Goal: Information Seeking & Learning: Learn about a topic

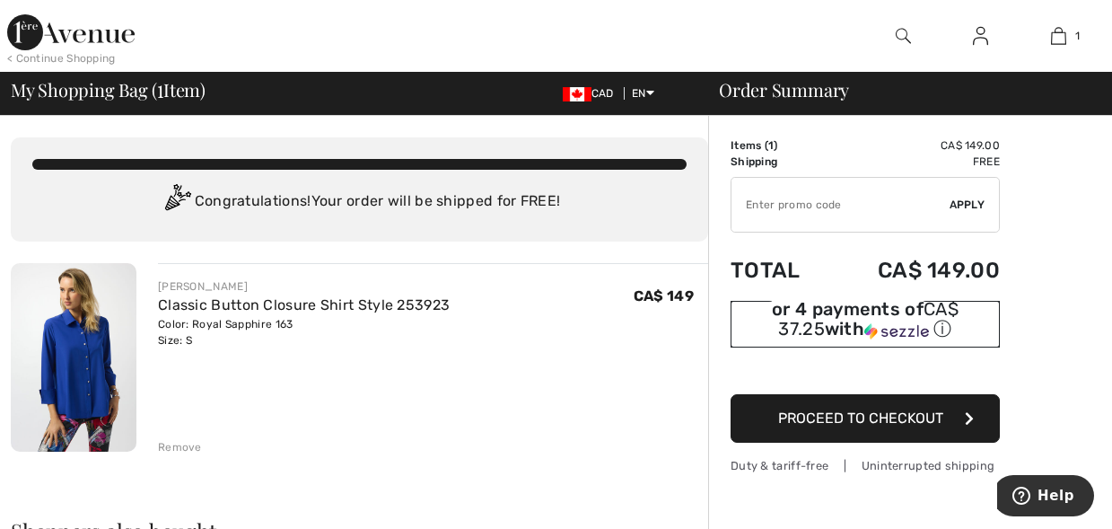
click at [0, 0] on div "ⓘ" at bounding box center [0, 0] width 0 height 0
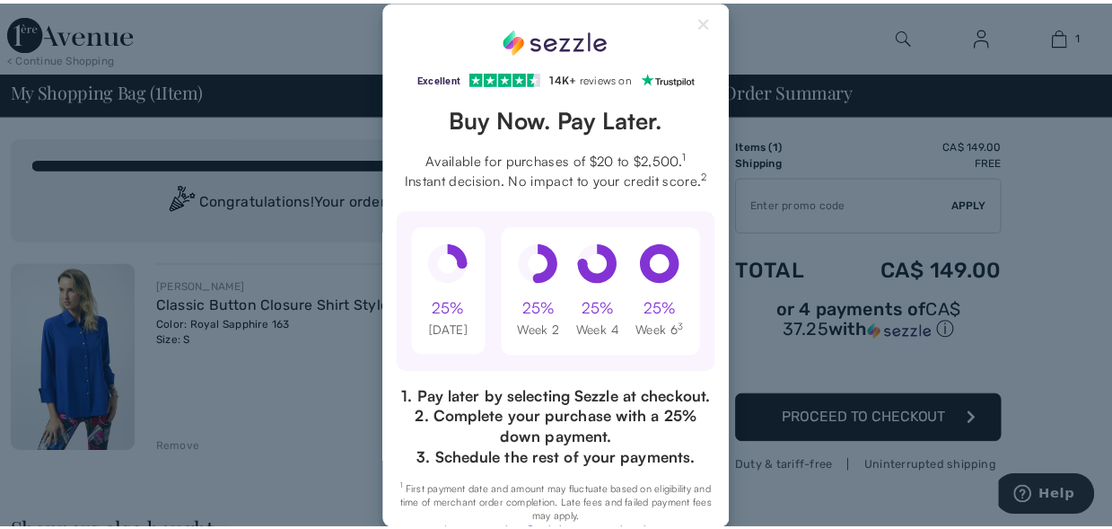
scroll to position [195, 0]
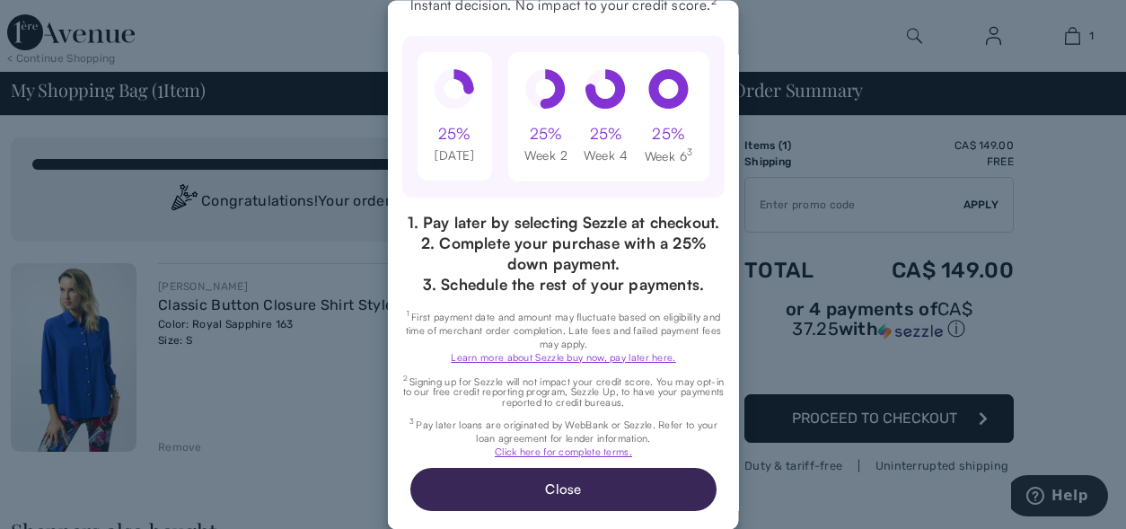
click at [738, 414] on div "Excellent 4.3 out of 5 star rating on Trustpilot 1" at bounding box center [563, 264] width 351 height 529
click at [1050, 319] on div "Excellent 4.3 out of 5 star rating on Trustpilot 1" at bounding box center [563, 264] width 1126 height 529
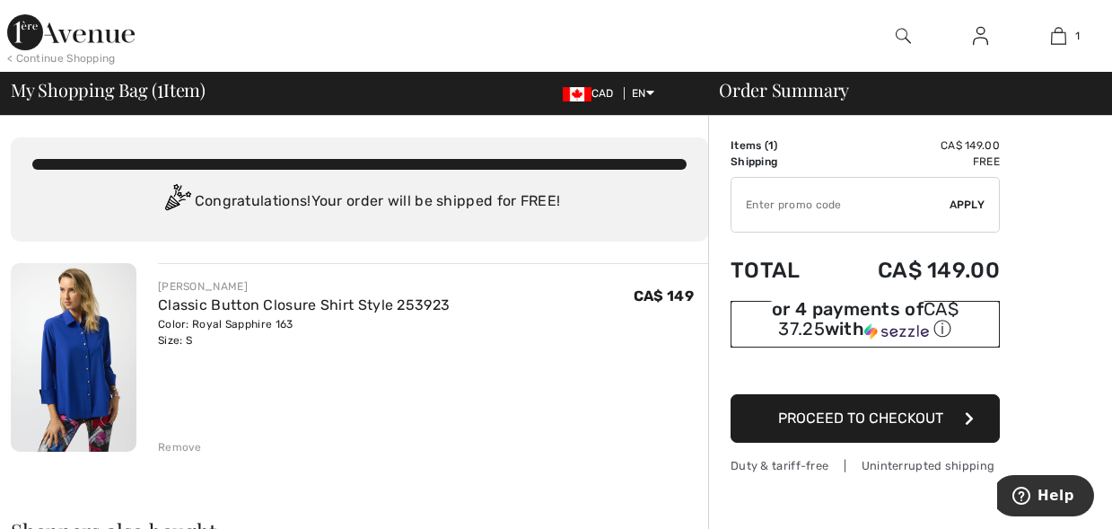
scroll to position [0, 0]
click at [343, 303] on link "Classic Button Closure Shirt Style 253923" at bounding box center [304, 304] width 292 height 17
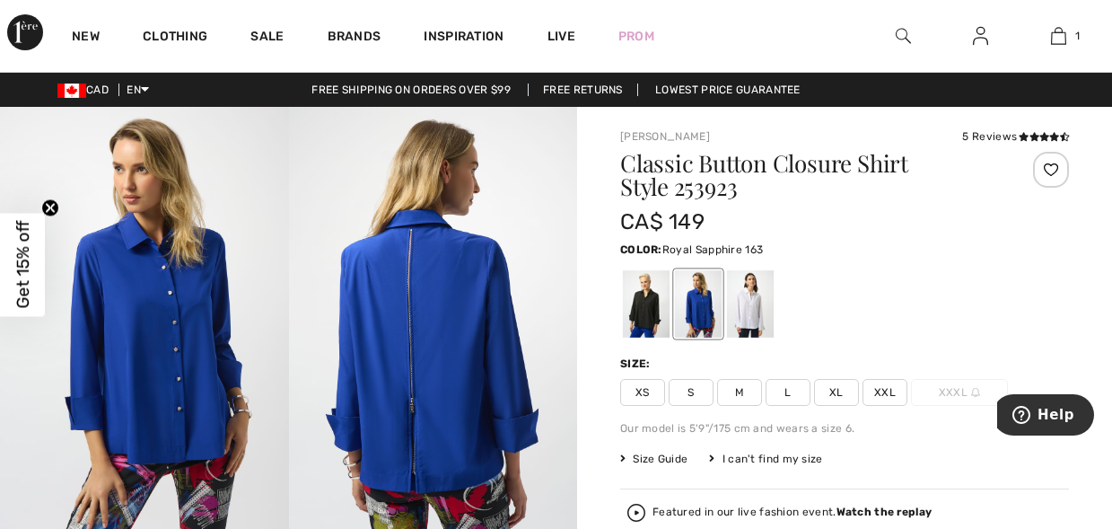
scroll to position [25, 0]
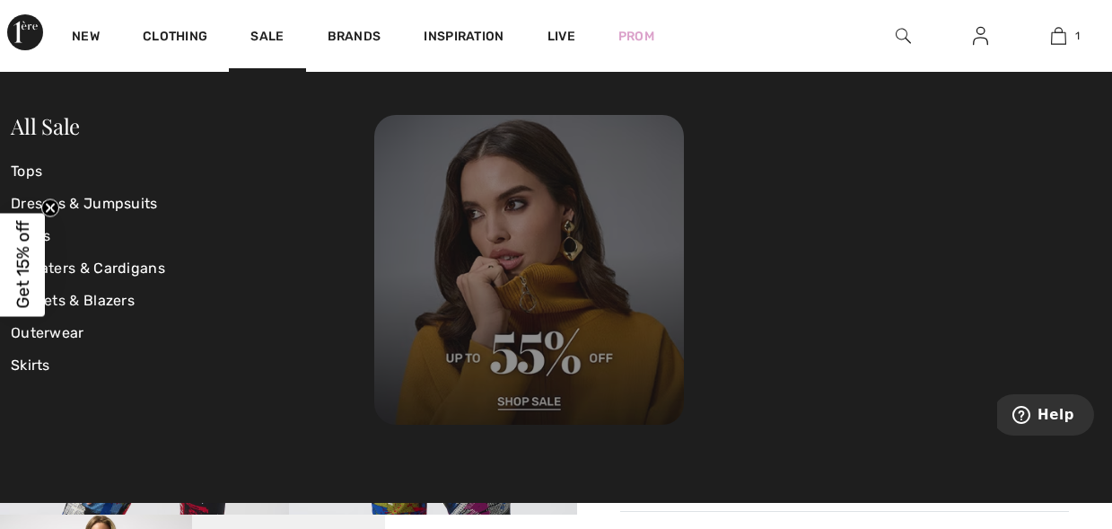
click at [550, 395] on img at bounding box center [529, 270] width 310 height 310
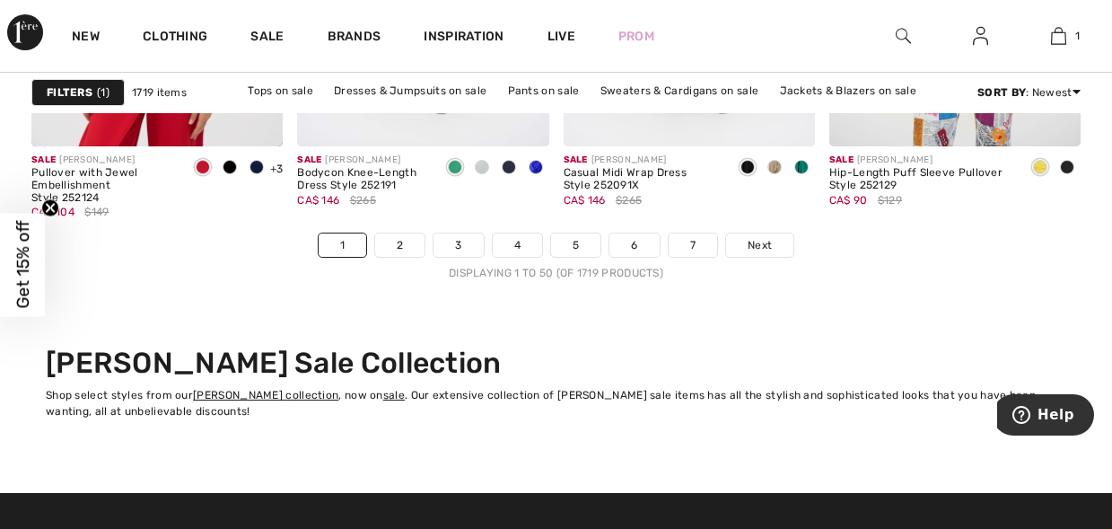
scroll to position [7398, 0]
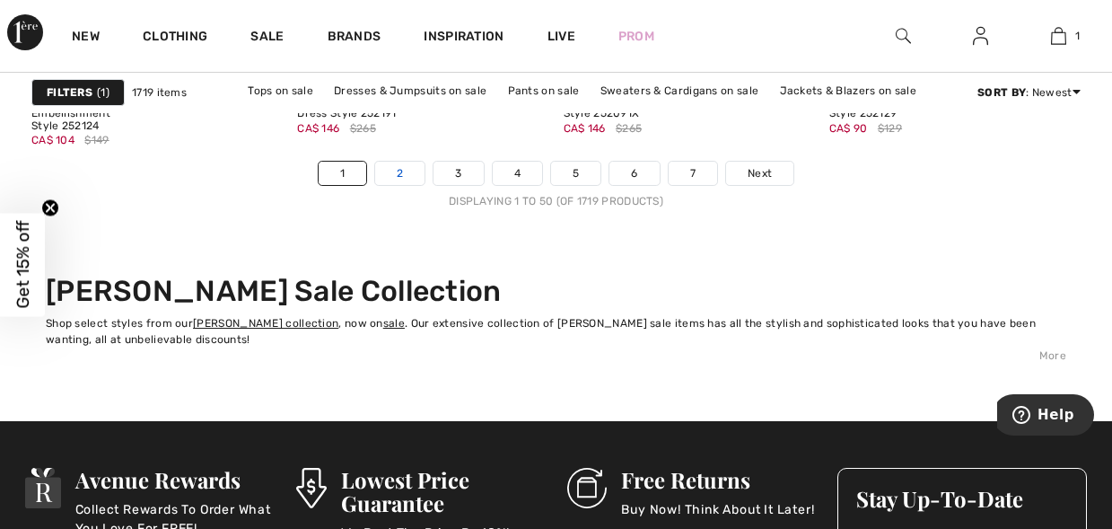
click at [403, 173] on link "2" at bounding box center [399, 173] width 49 height 23
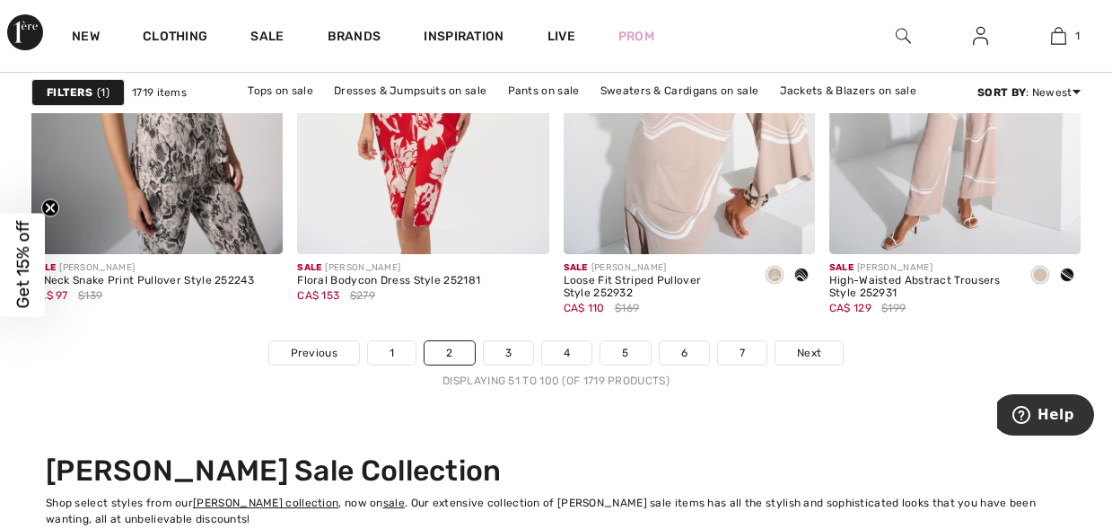
scroll to position [7326, 0]
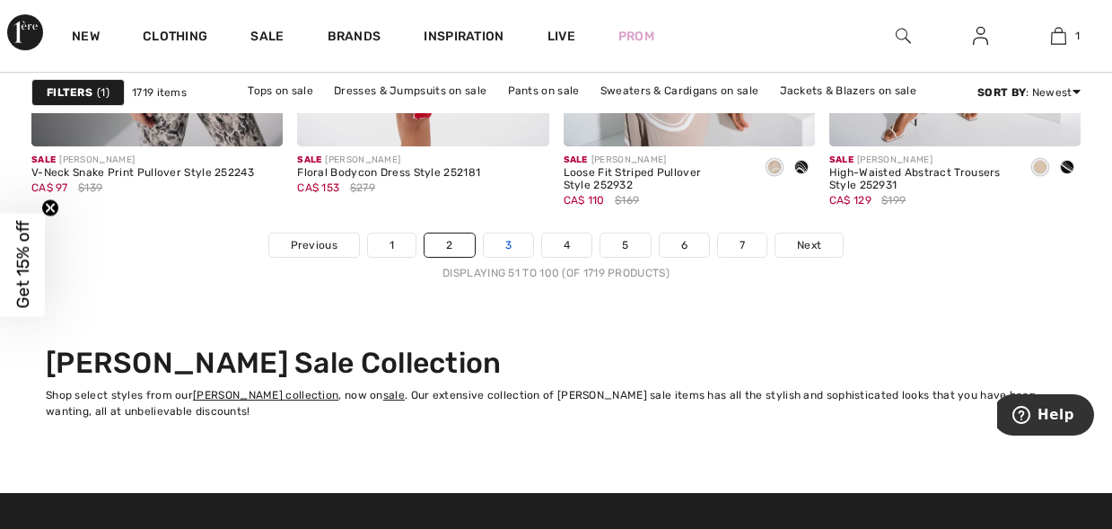
click at [510, 246] on link "3" at bounding box center [508, 244] width 49 height 23
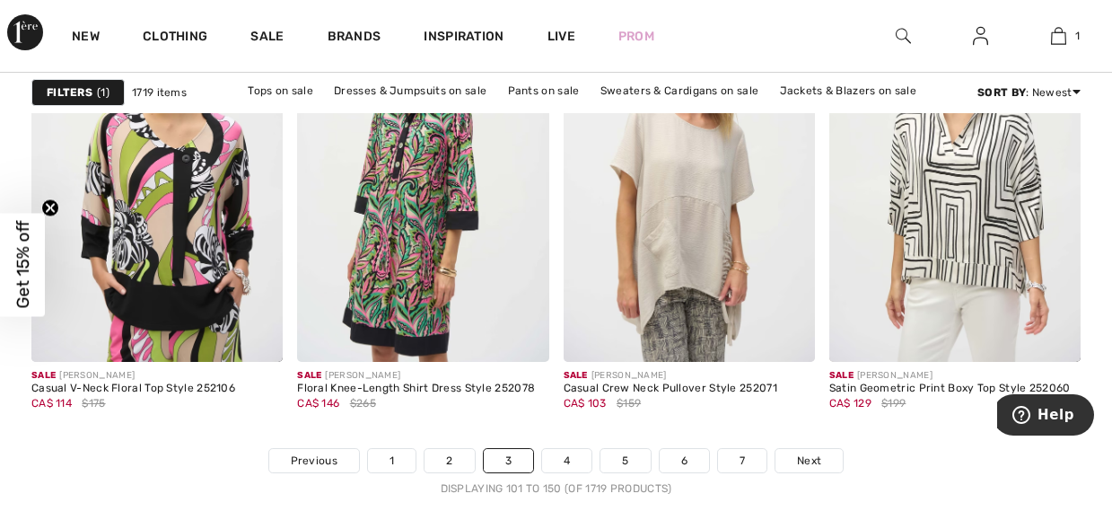
scroll to position [7147, 0]
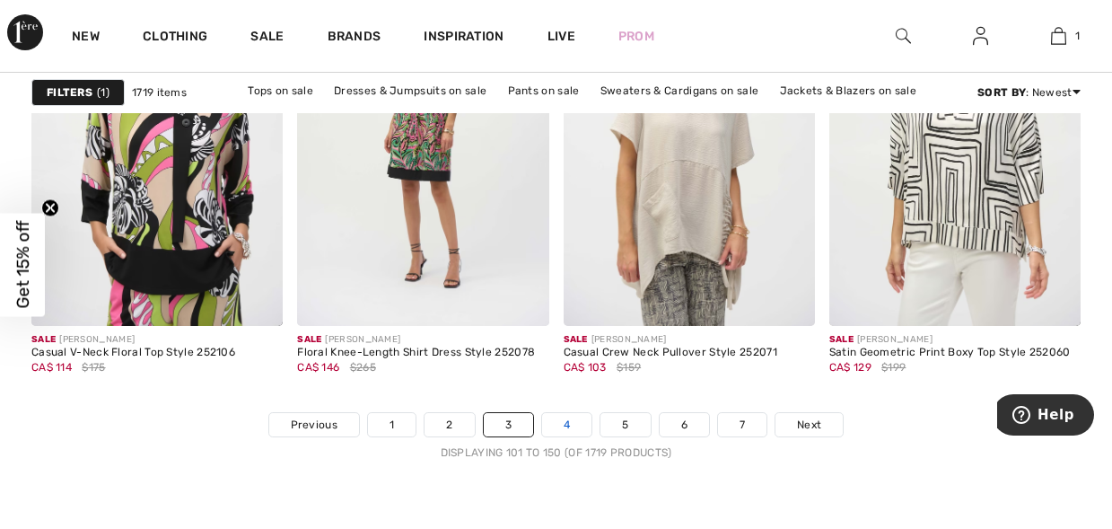
click at [574, 425] on link "4" at bounding box center [566, 424] width 49 height 23
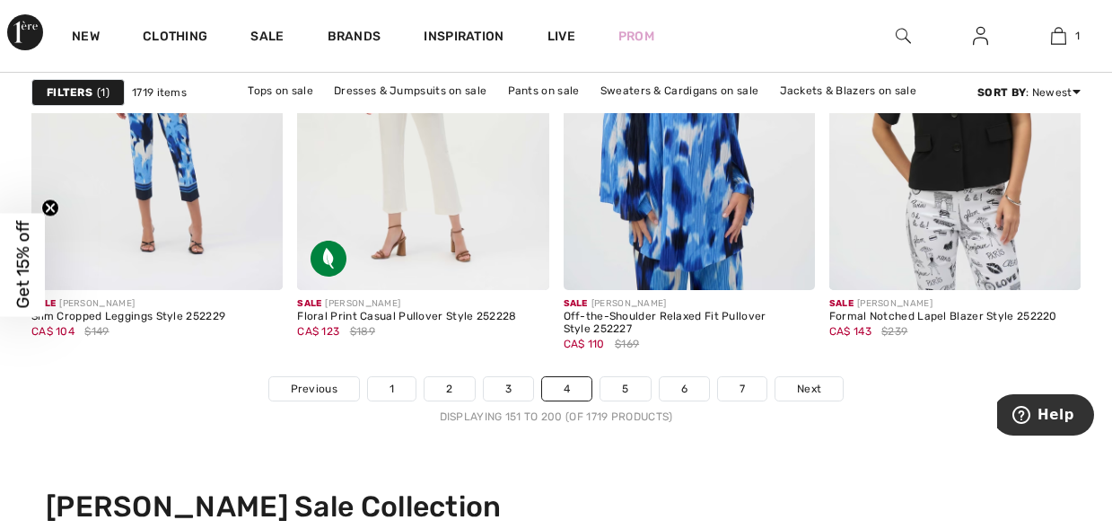
scroll to position [7254, 0]
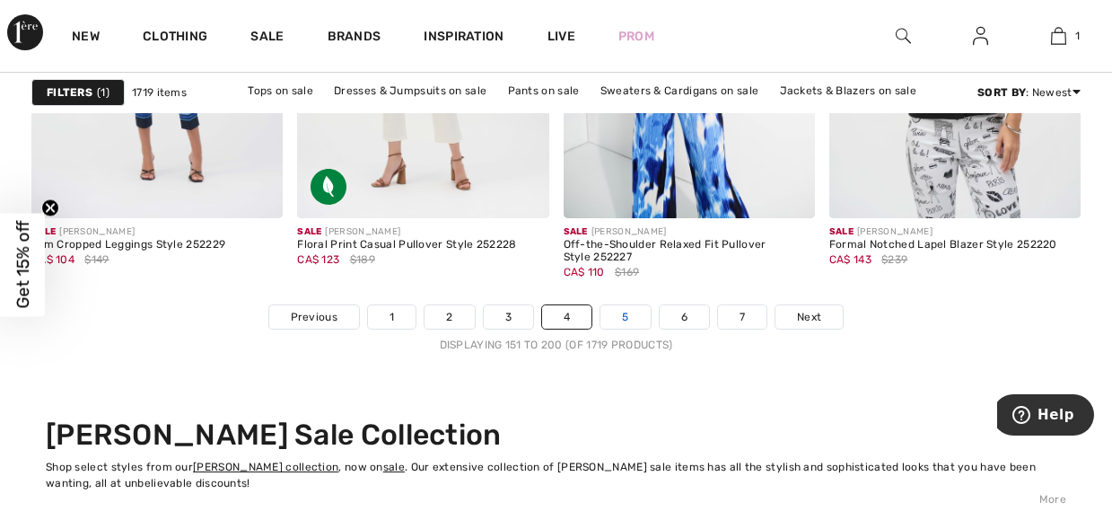
click at [626, 318] on link "5" at bounding box center [625, 316] width 49 height 23
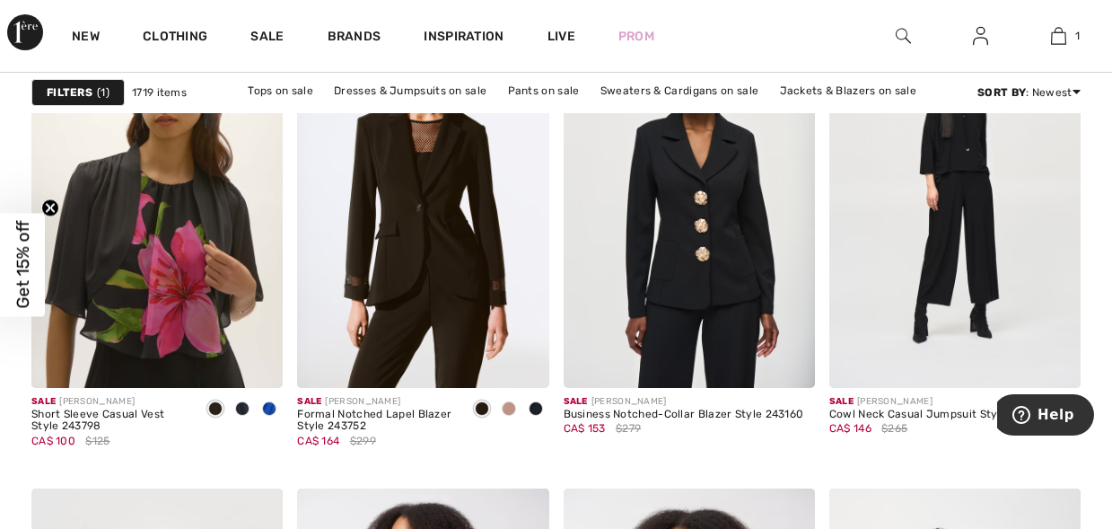
scroll to position [5028, 0]
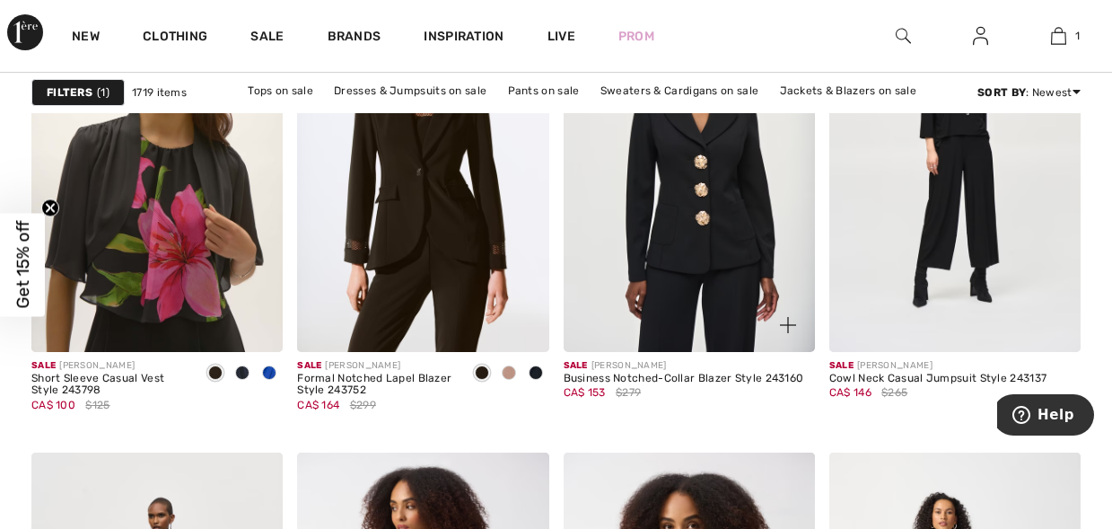
drag, startPoint x: 734, startPoint y: 215, endPoint x: 674, endPoint y: 241, distance: 65.2
click at [673, 238] on img at bounding box center [689, 162] width 251 height 377
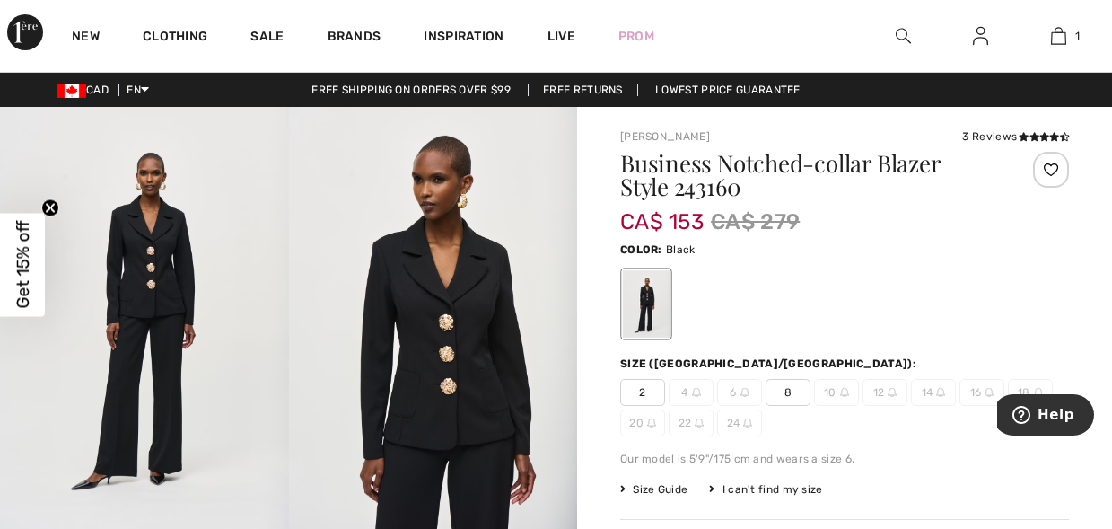
click at [453, 373] on img at bounding box center [433, 323] width 289 height 433
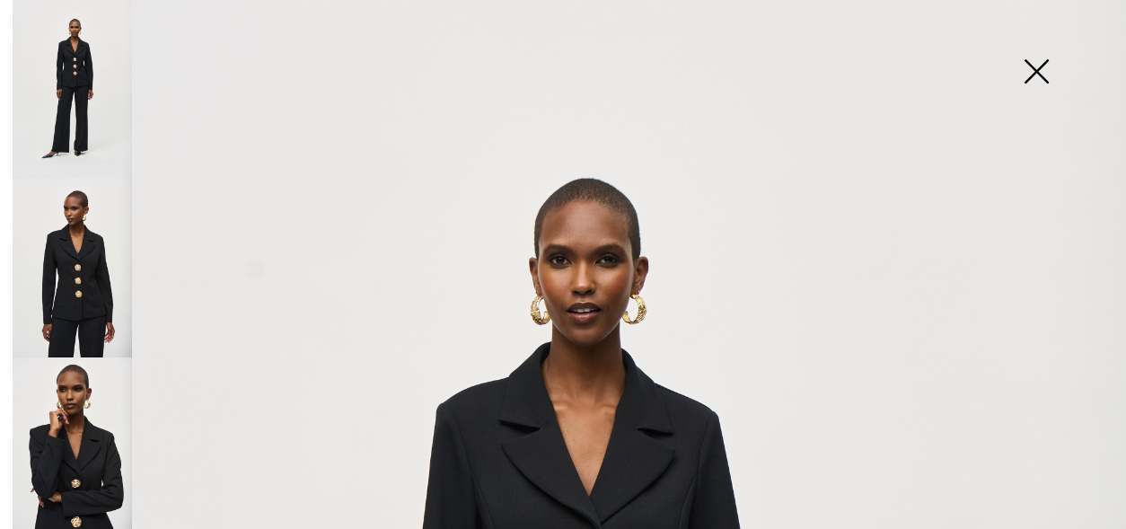
click at [75, 447] on img at bounding box center [72, 446] width 119 height 179
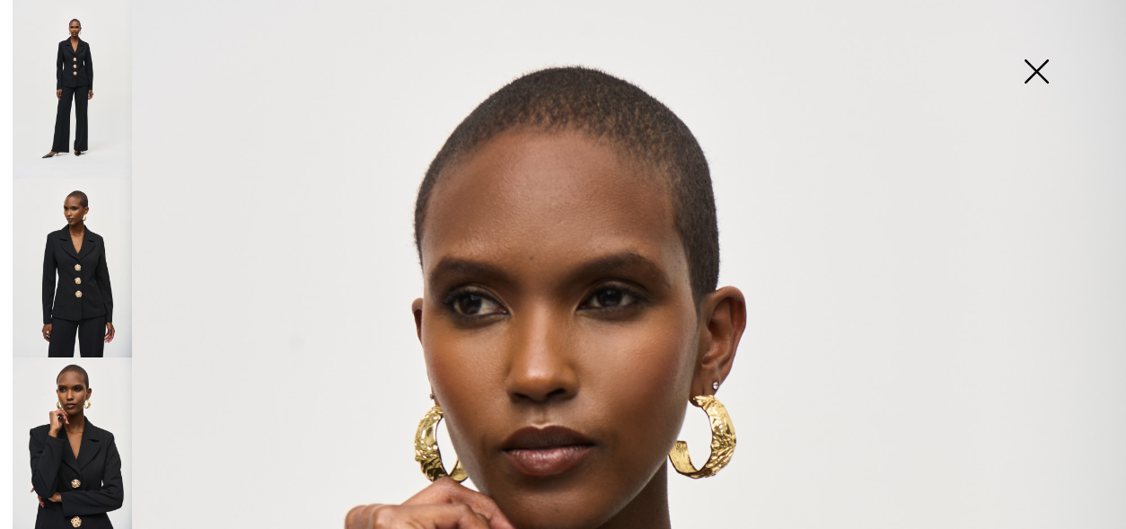
click at [84, 260] on img at bounding box center [72, 268] width 119 height 179
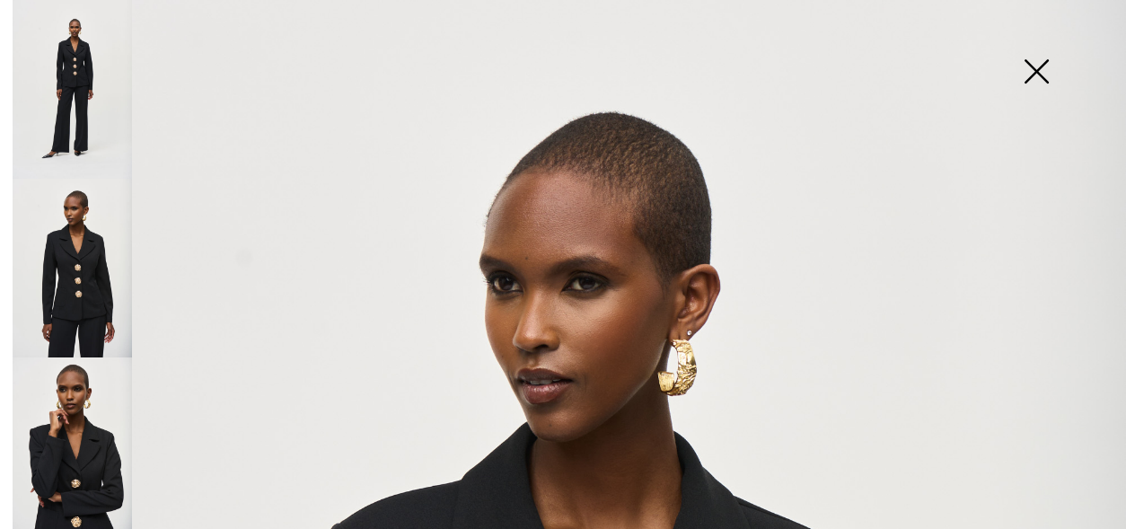
click at [71, 73] on img at bounding box center [72, 89] width 119 height 179
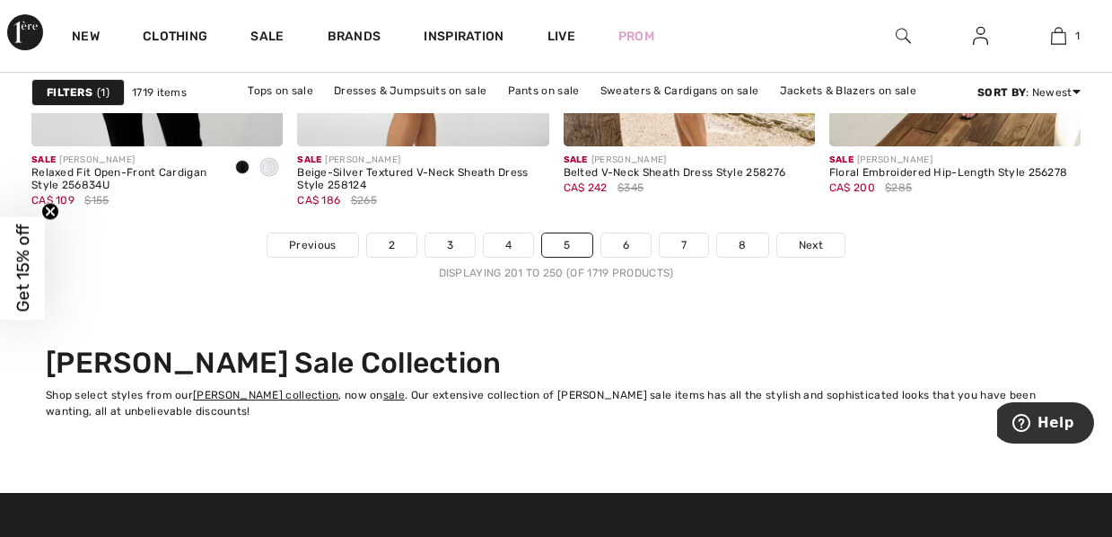
scroll to position [7362, 0]
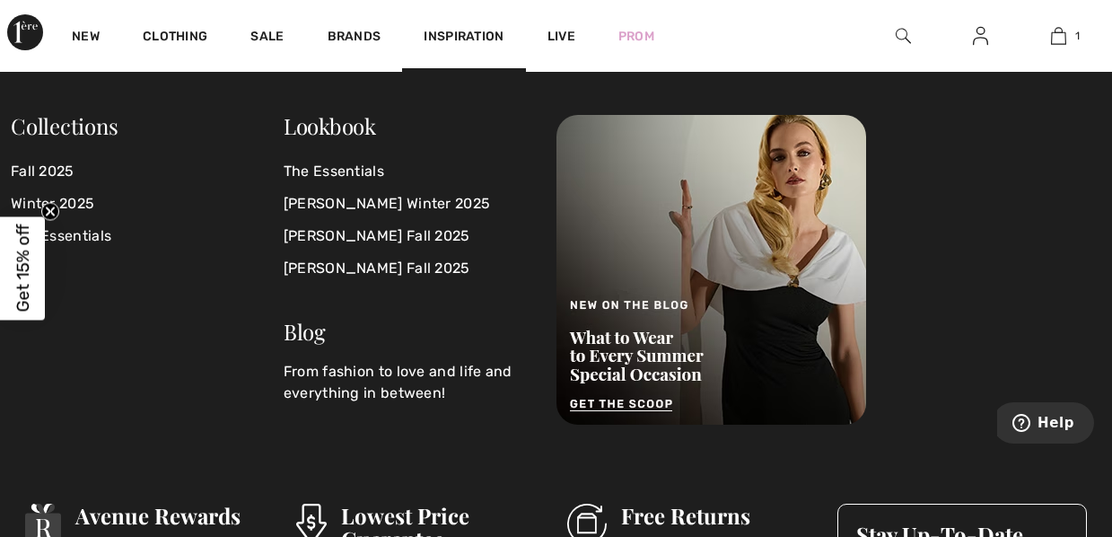
click at [480, 118] on div "Lookbook" at bounding box center [409, 128] width 251 height 26
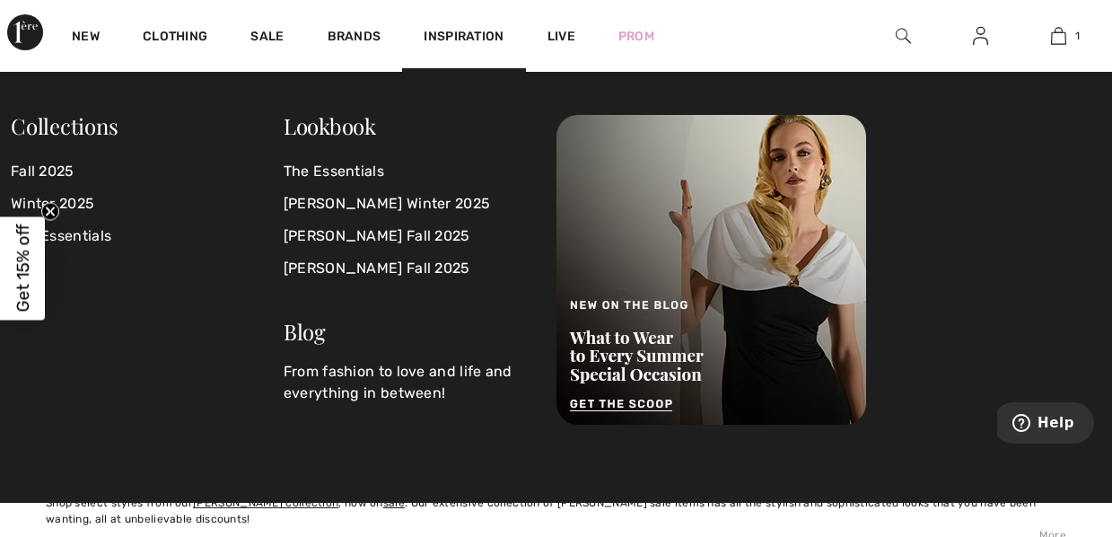
scroll to position [7183, 0]
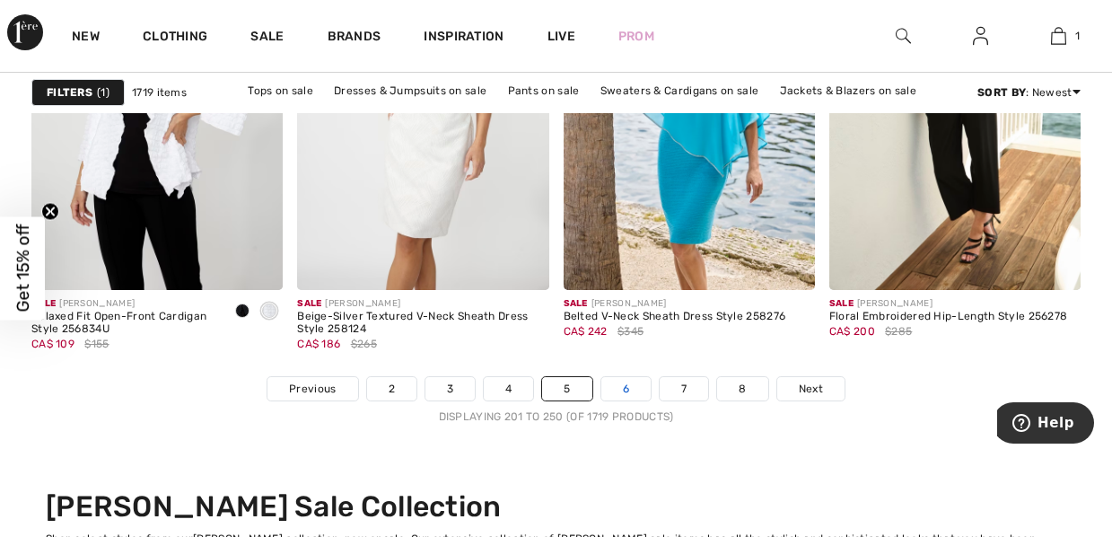
click at [628, 382] on link "6" at bounding box center [626, 388] width 49 height 23
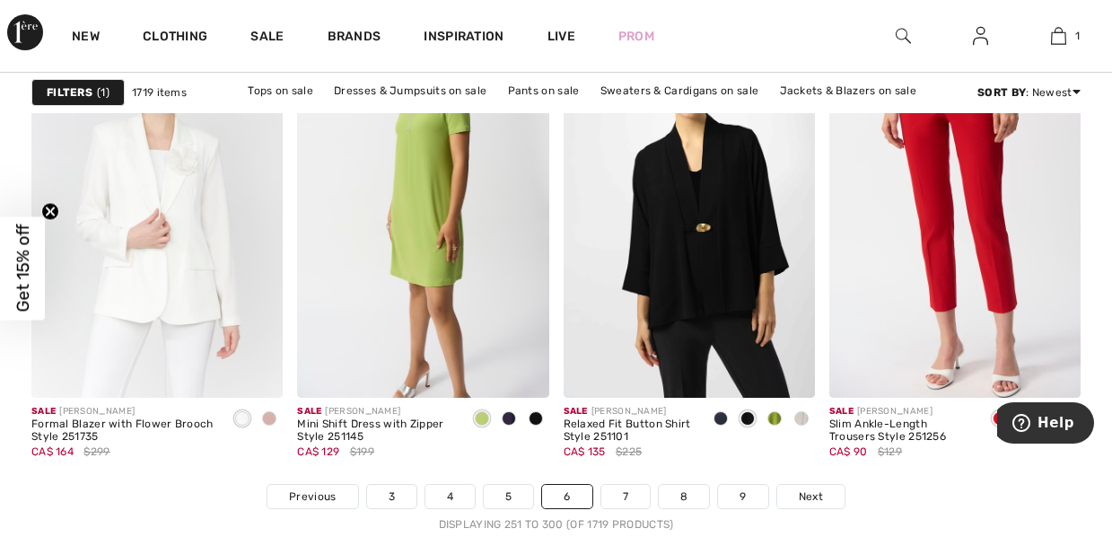
scroll to position [7111, 0]
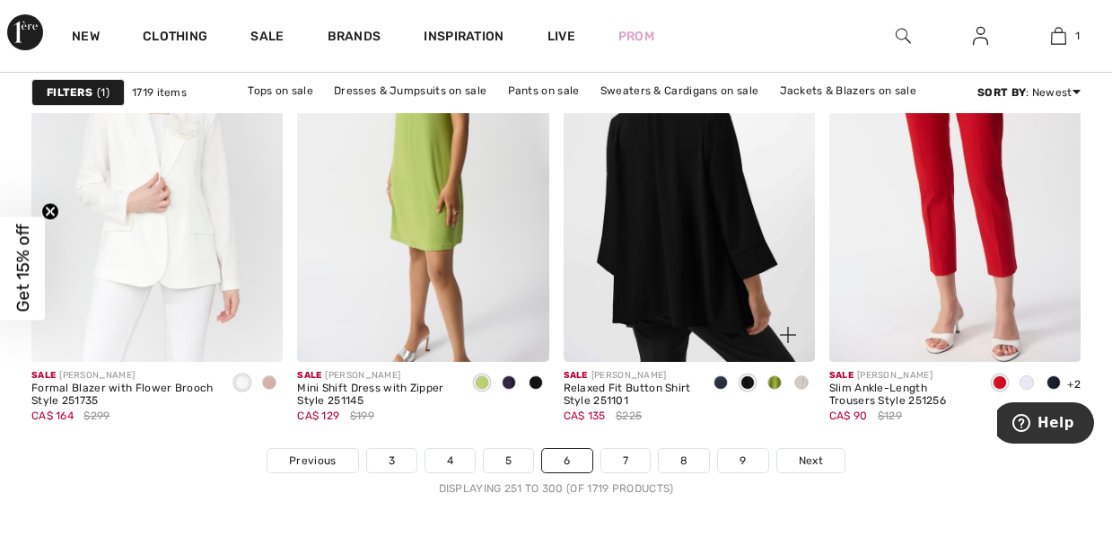
drag, startPoint x: 700, startPoint y: 267, endPoint x: 663, endPoint y: 240, distance: 46.3
click at [663, 240] on img at bounding box center [689, 173] width 251 height 377
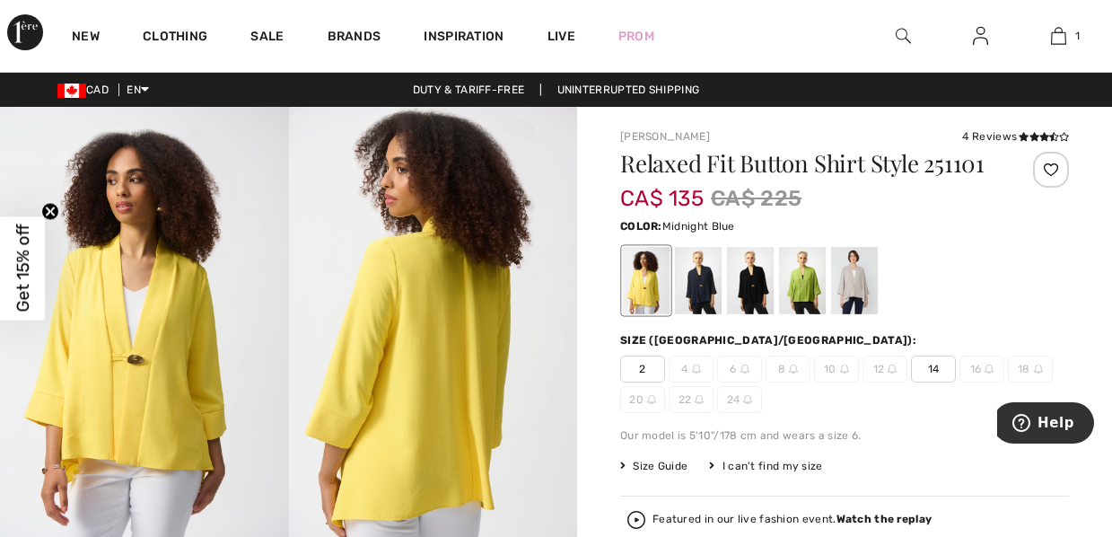
click at [701, 282] on div at bounding box center [698, 280] width 47 height 67
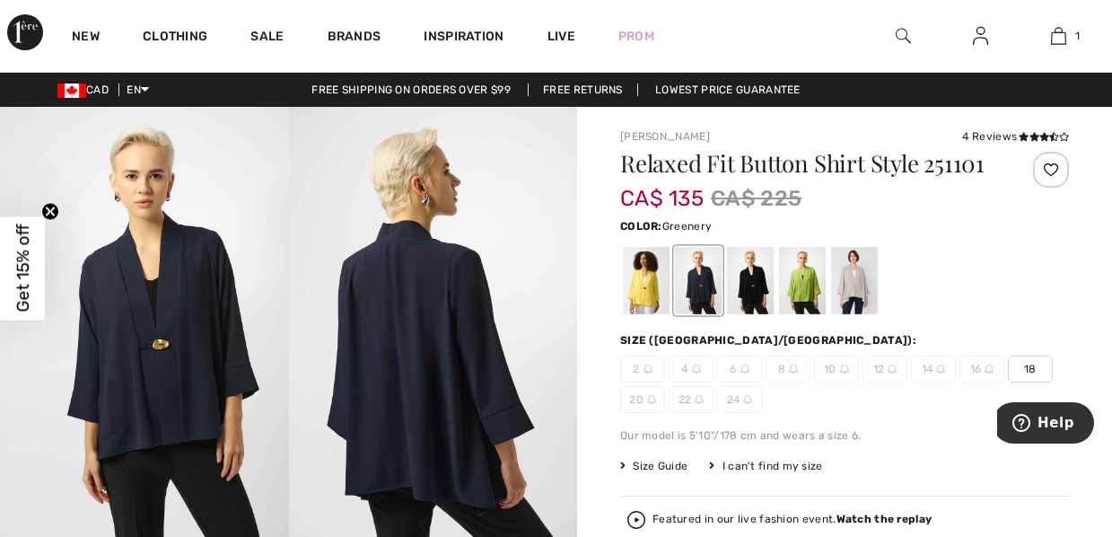
click at [813, 277] on div at bounding box center [802, 280] width 47 height 67
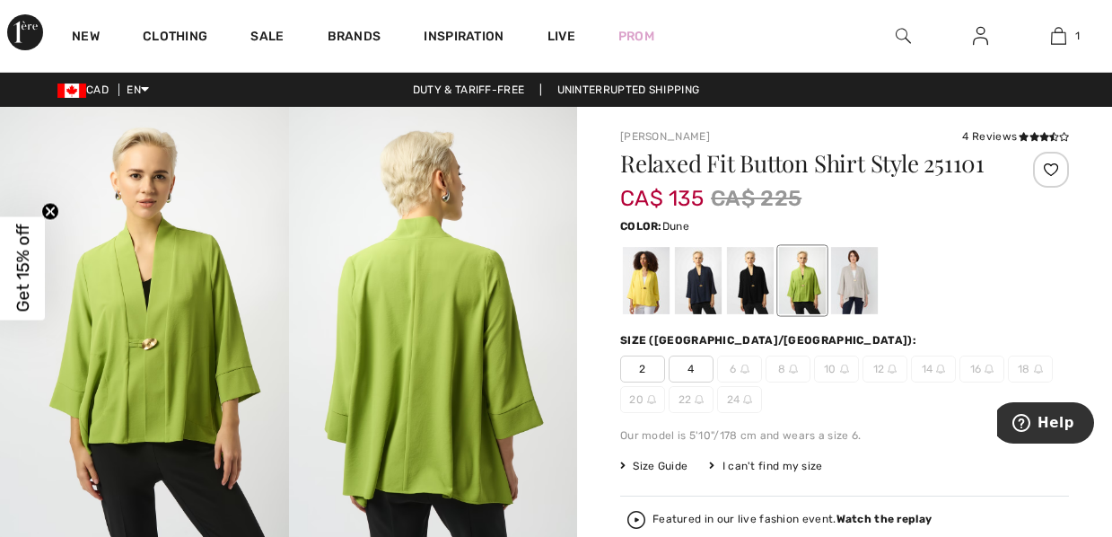
click at [857, 274] on div at bounding box center [854, 280] width 47 height 67
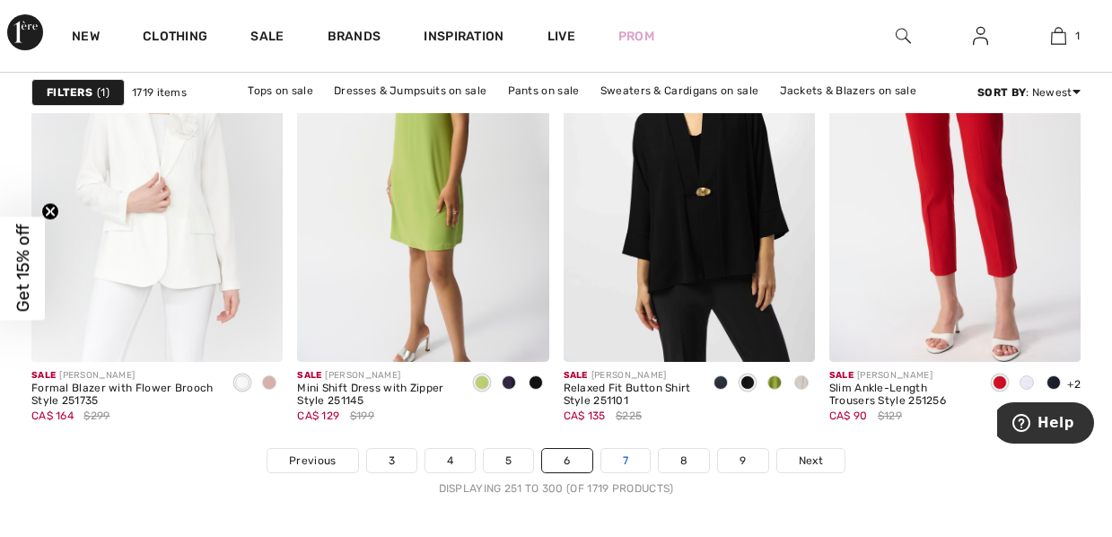
click at [634, 460] on link "7" at bounding box center [626, 460] width 48 height 23
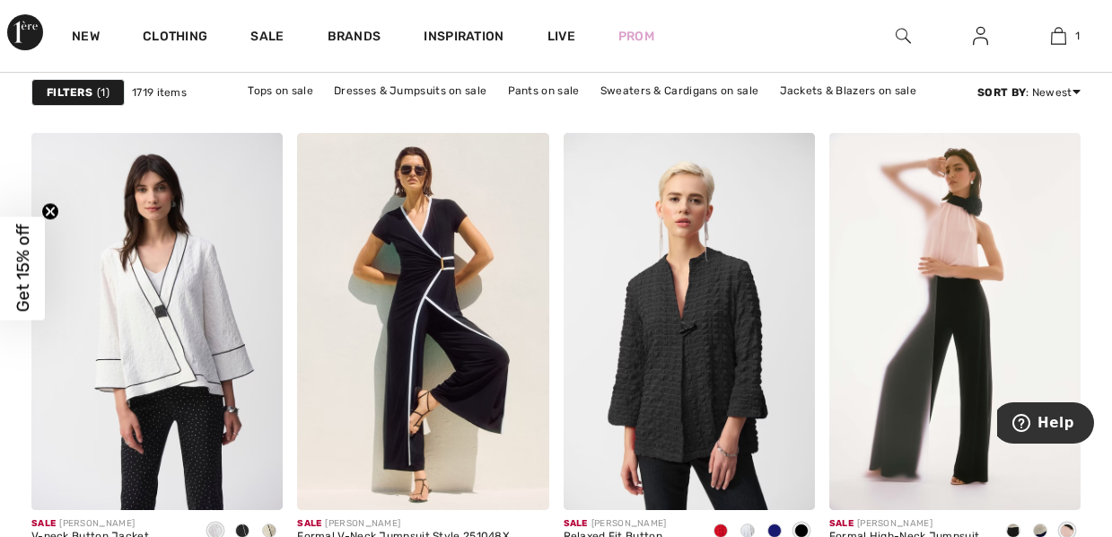
scroll to position [1221, 0]
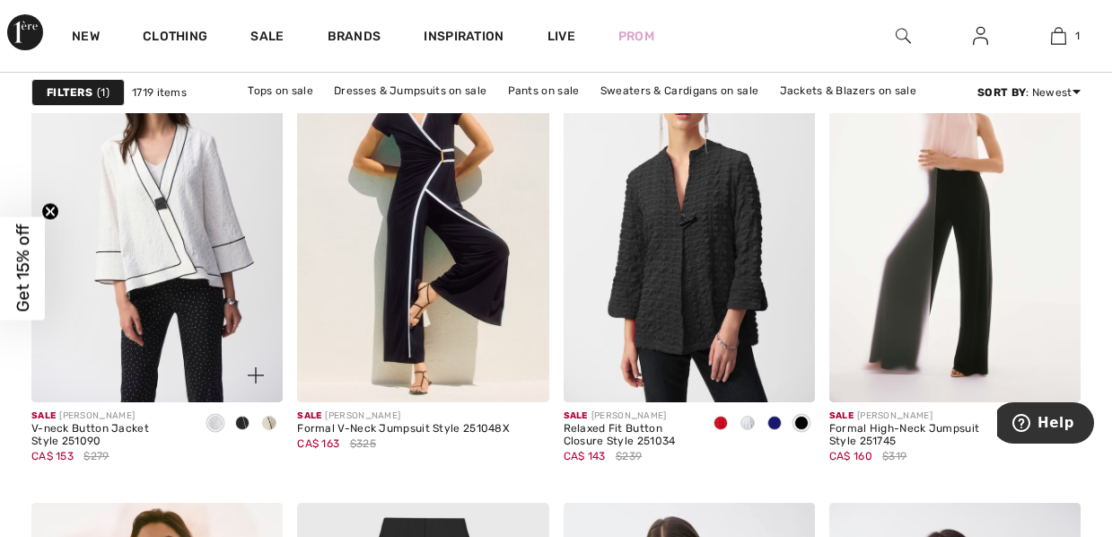
click at [252, 421] on div at bounding box center [242, 424] width 27 height 30
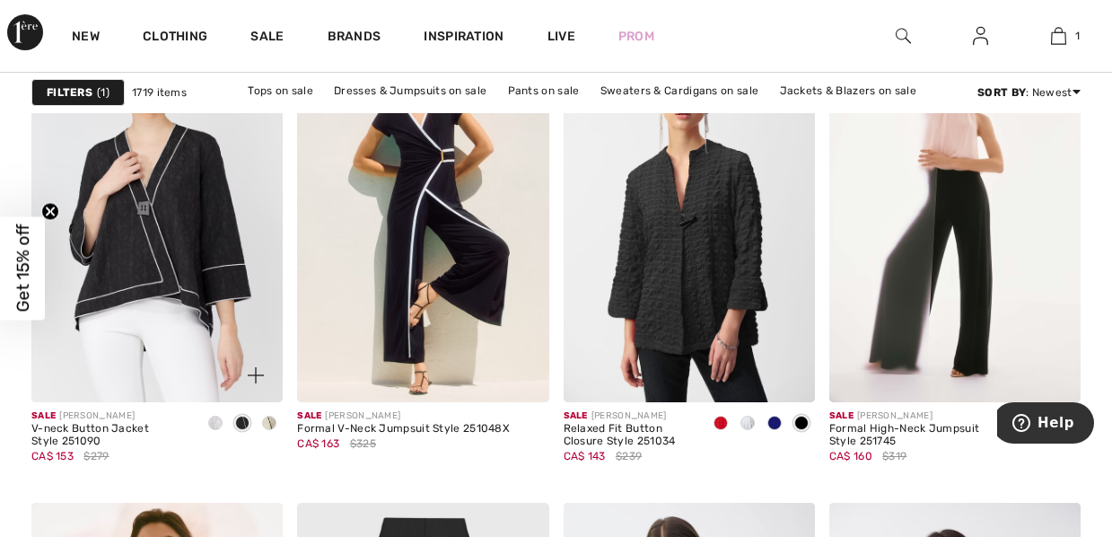
click at [273, 420] on span at bounding box center [269, 423] width 14 height 14
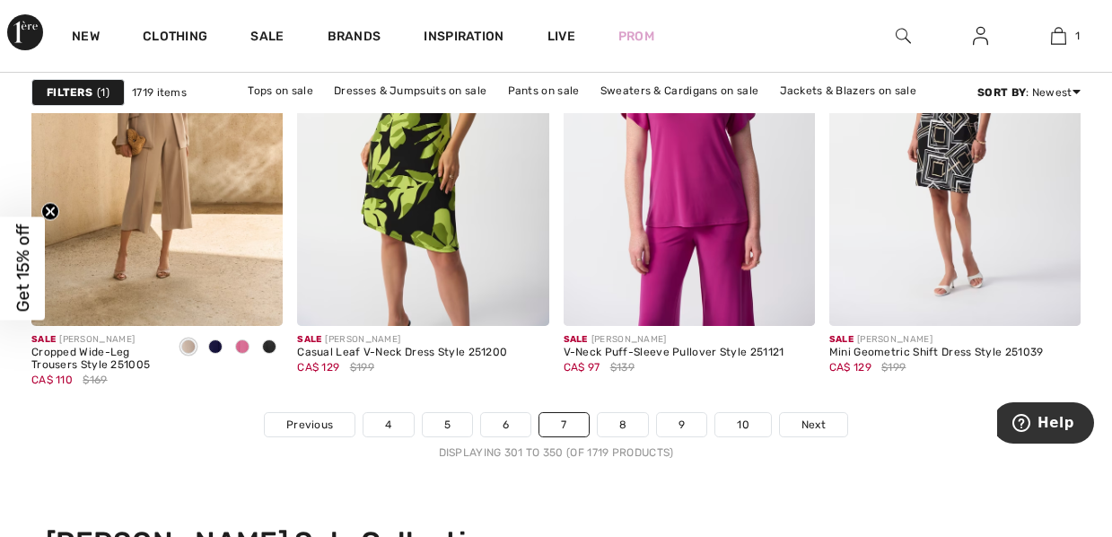
scroll to position [7218, 0]
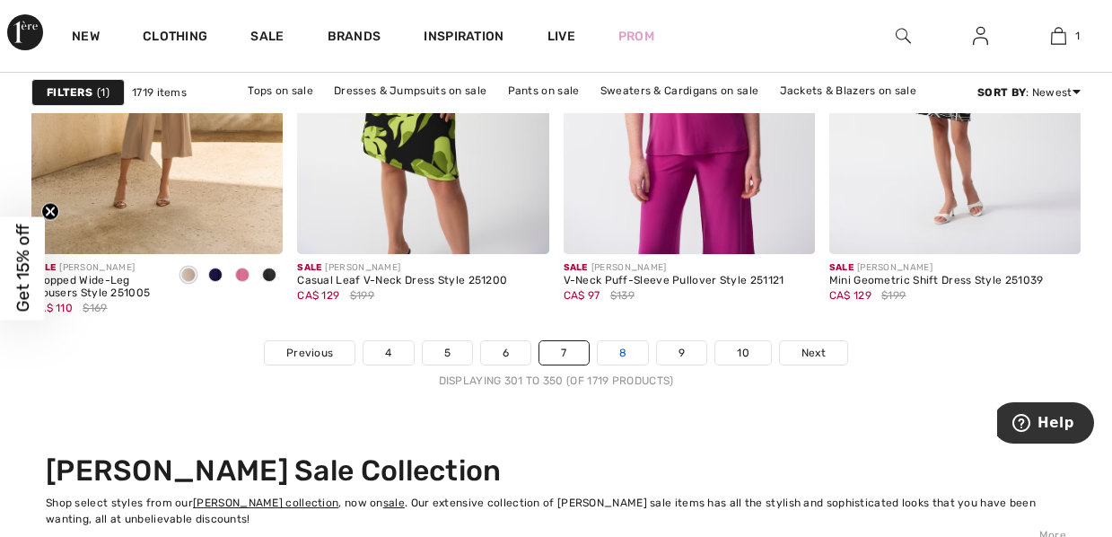
click at [622, 349] on link "8" at bounding box center [623, 352] width 50 height 23
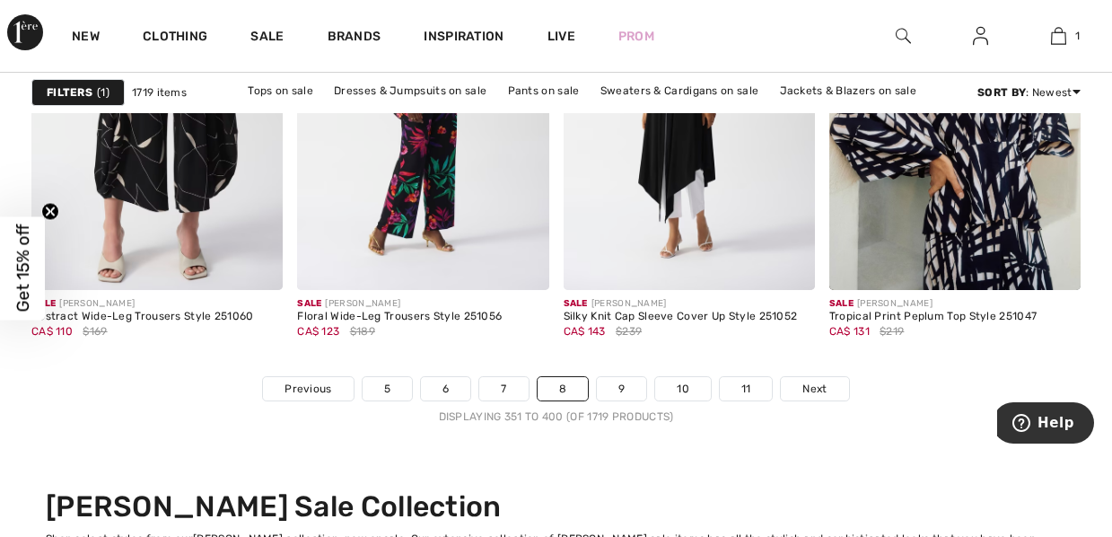
scroll to position [7254, 0]
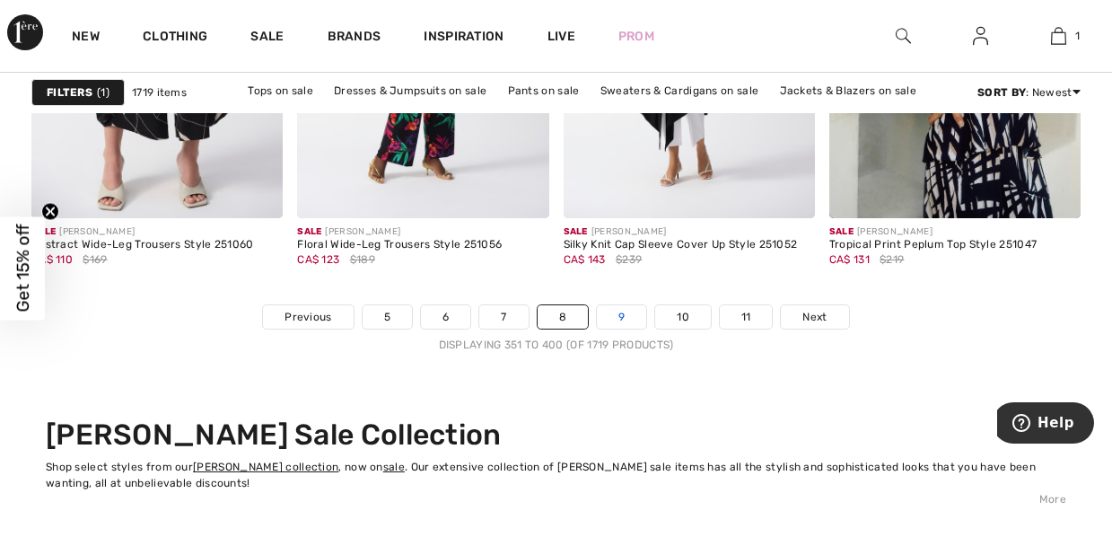
click at [634, 319] on link "9" at bounding box center [621, 316] width 49 height 23
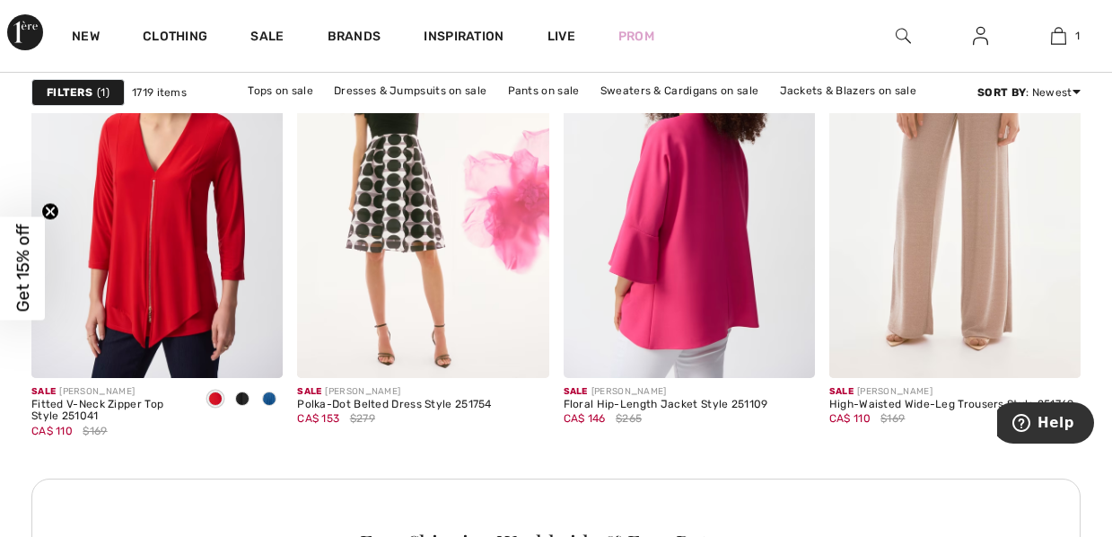
scroll to position [1688, 0]
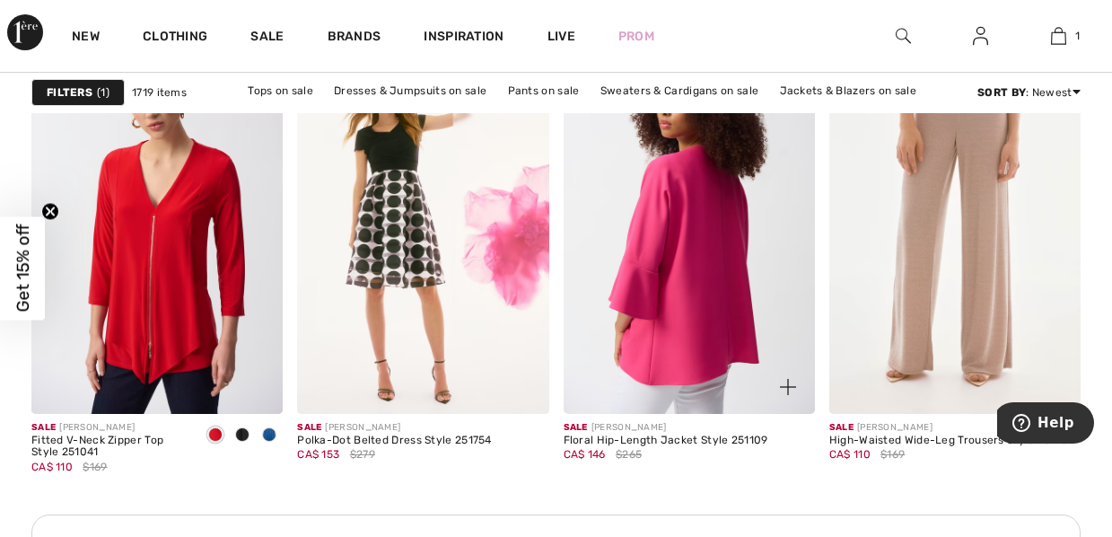
click at [641, 322] on img at bounding box center [689, 224] width 251 height 377
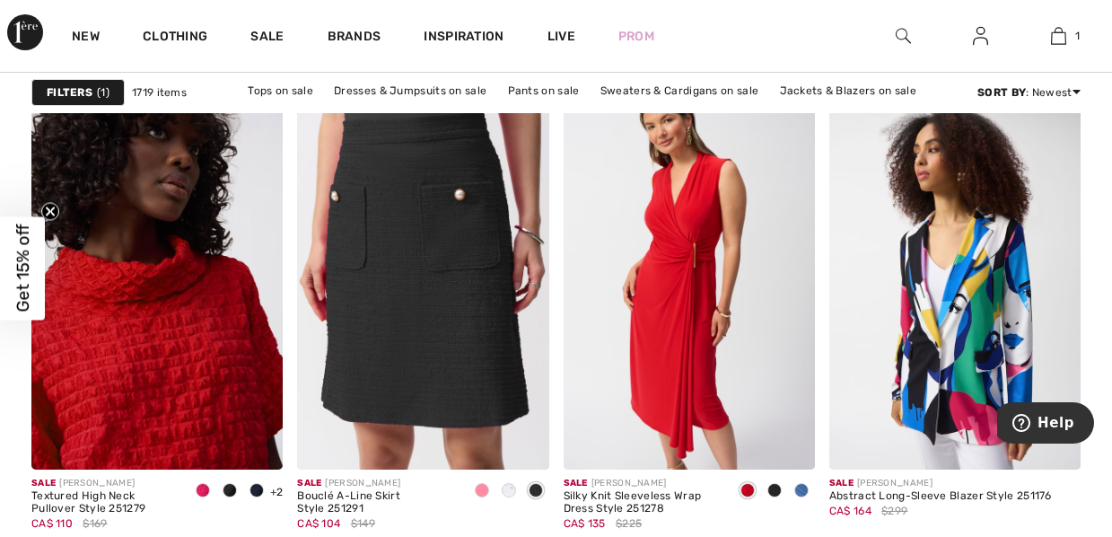
scroll to position [7039, 0]
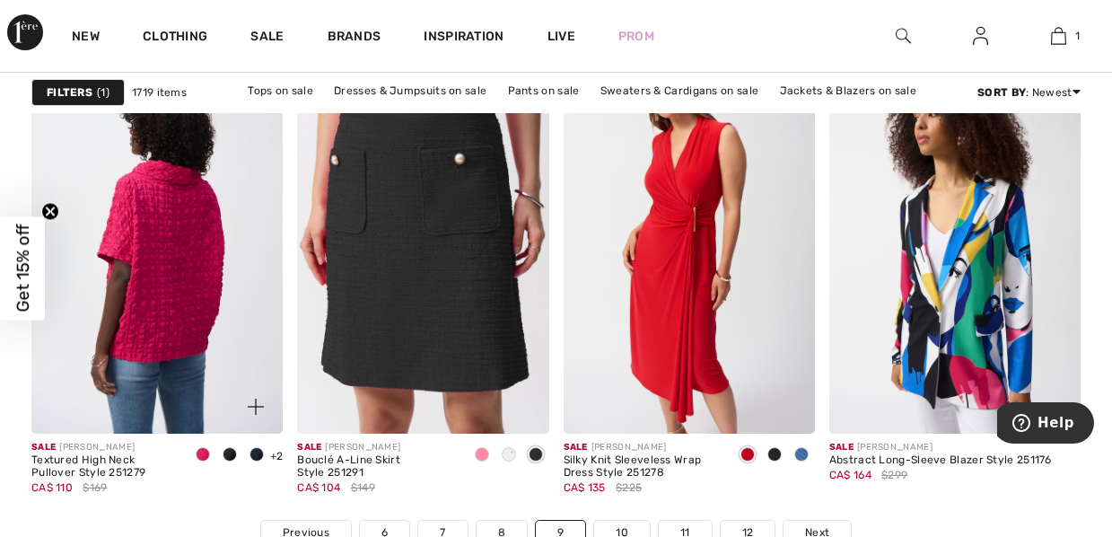
click at [162, 313] on img at bounding box center [156, 245] width 251 height 377
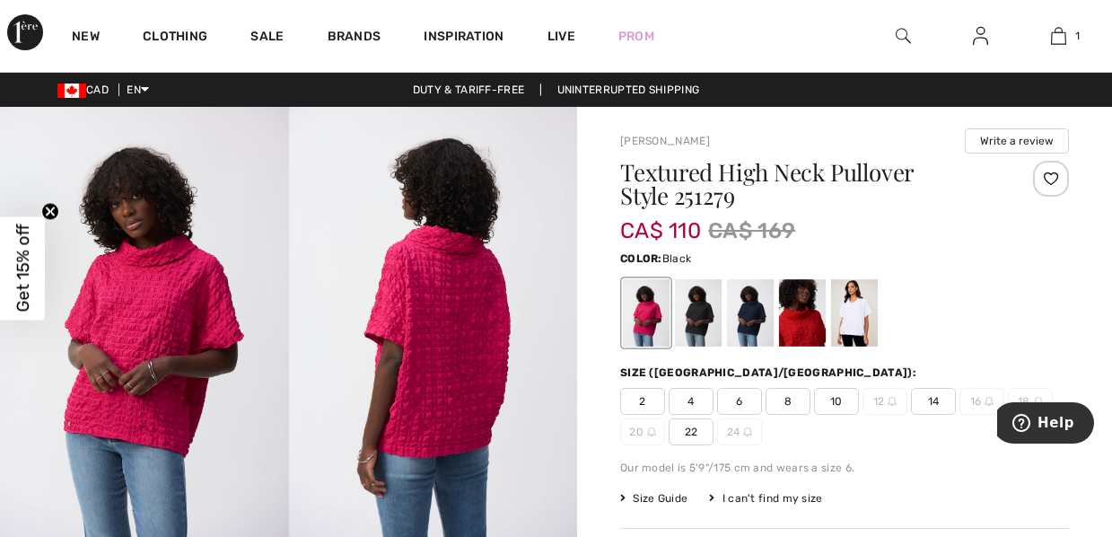
click at [699, 312] on div at bounding box center [698, 312] width 47 height 67
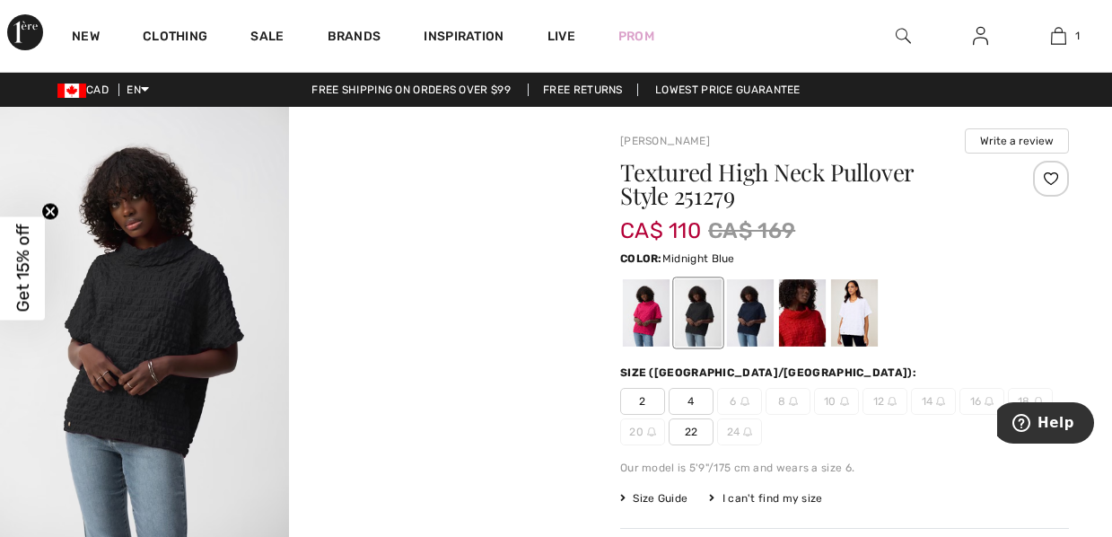
click at [760, 315] on div at bounding box center [750, 312] width 47 height 67
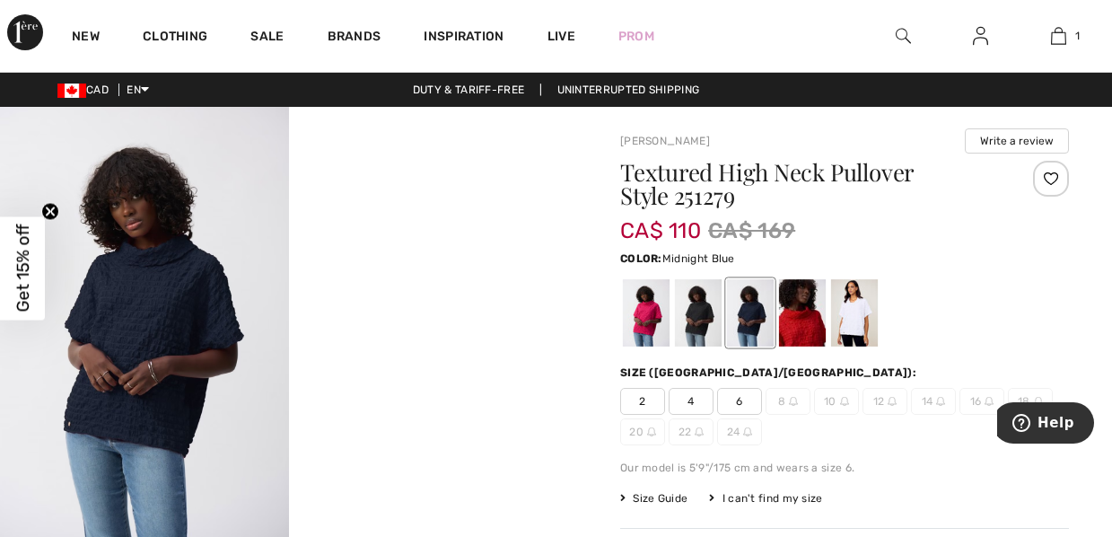
click at [755, 315] on div at bounding box center [750, 312] width 47 height 67
click at [808, 321] on div at bounding box center [802, 312] width 47 height 67
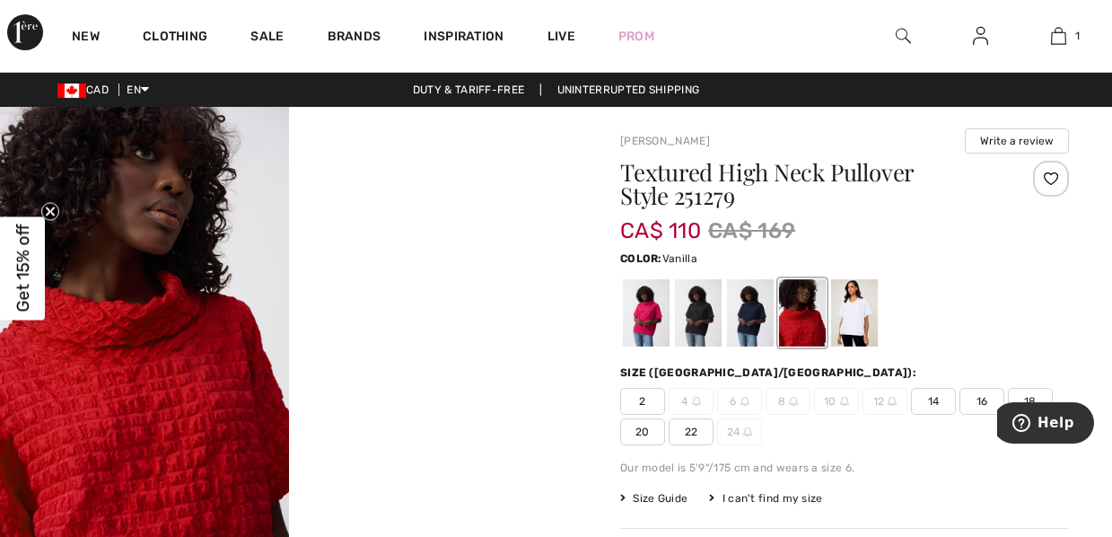
click at [858, 310] on div at bounding box center [854, 312] width 47 height 67
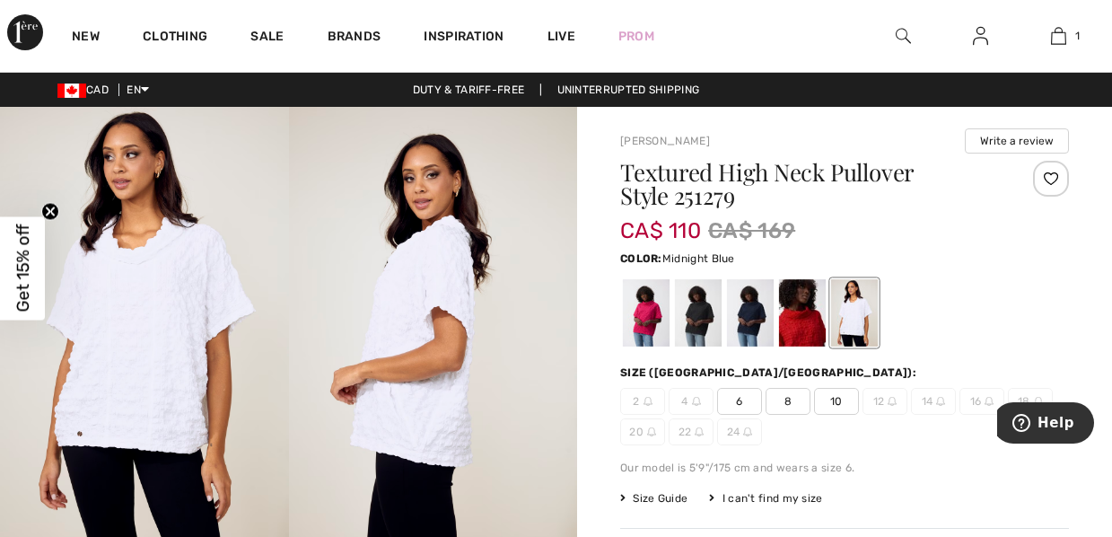
click at [751, 308] on div at bounding box center [750, 312] width 47 height 67
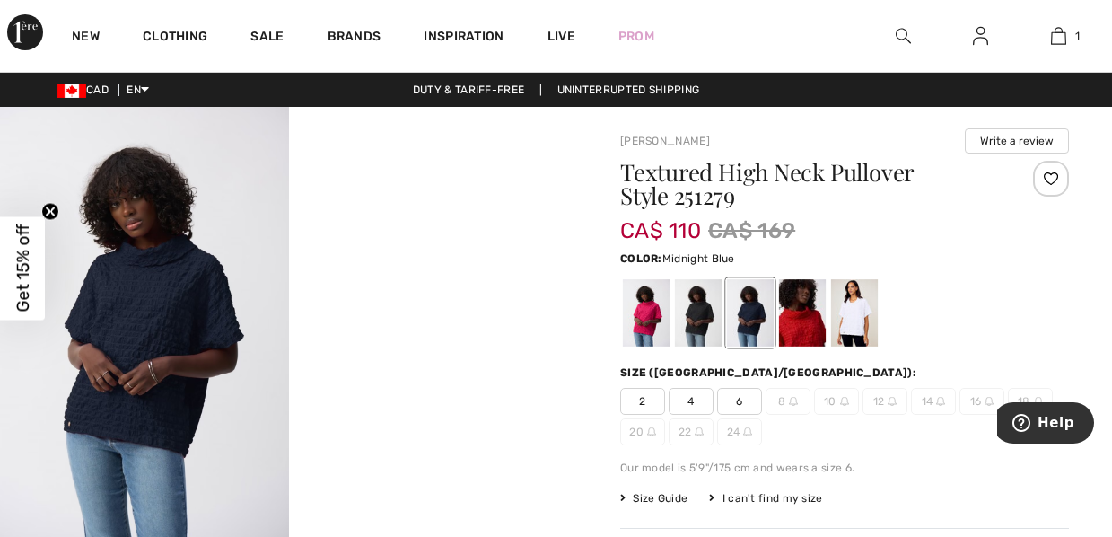
click at [164, 326] on img at bounding box center [144, 323] width 289 height 433
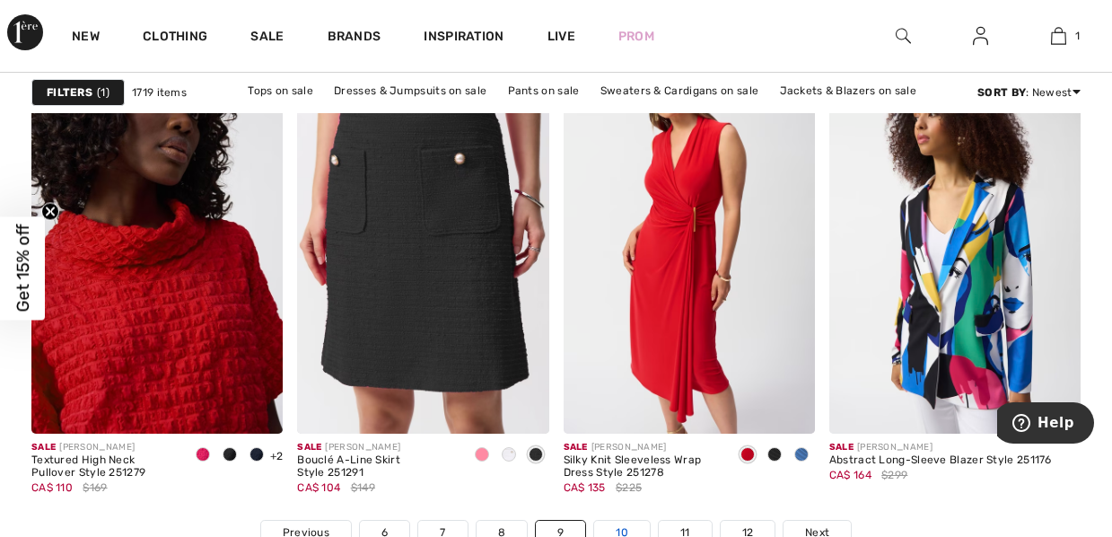
click at [612, 528] on link "10" at bounding box center [622, 532] width 56 height 23
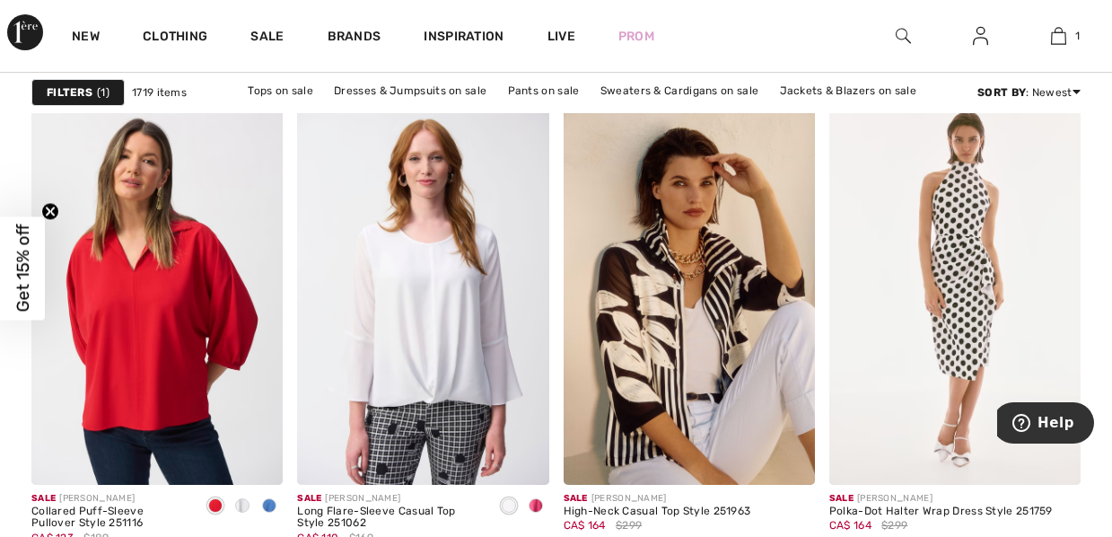
scroll to position [3268, 0]
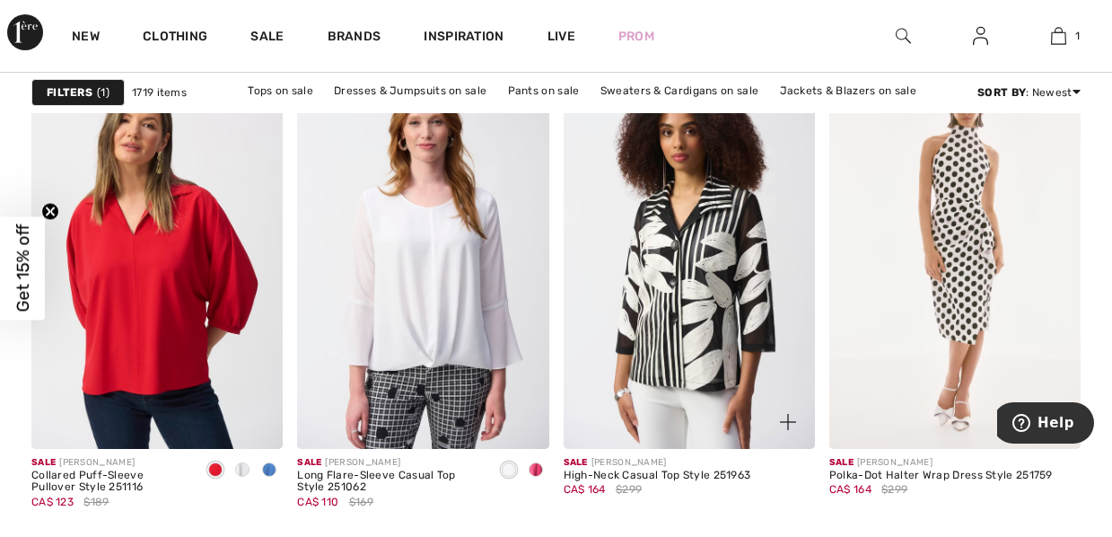
click at [699, 325] on img at bounding box center [689, 259] width 251 height 377
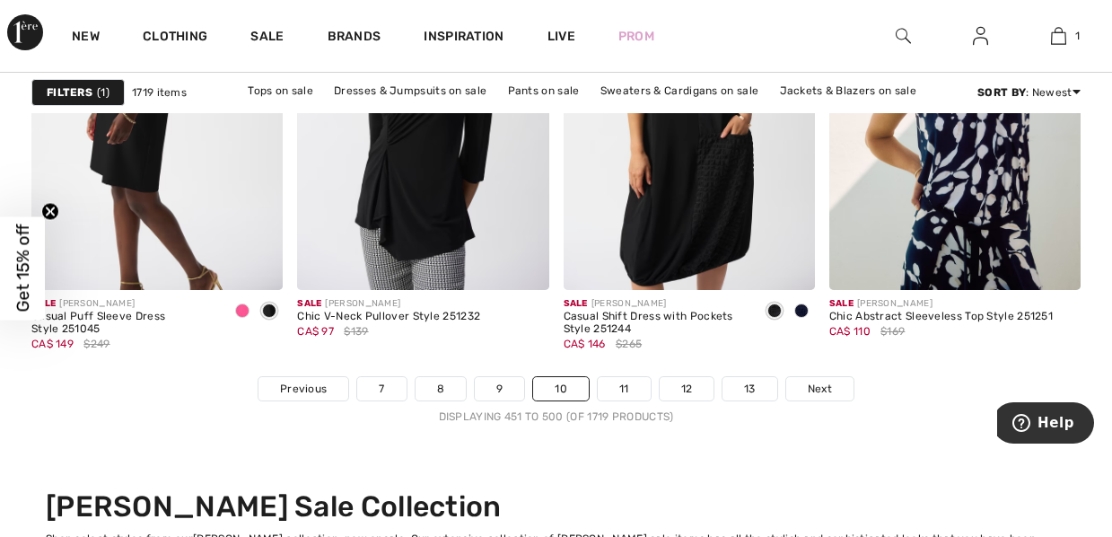
scroll to position [7218, 0]
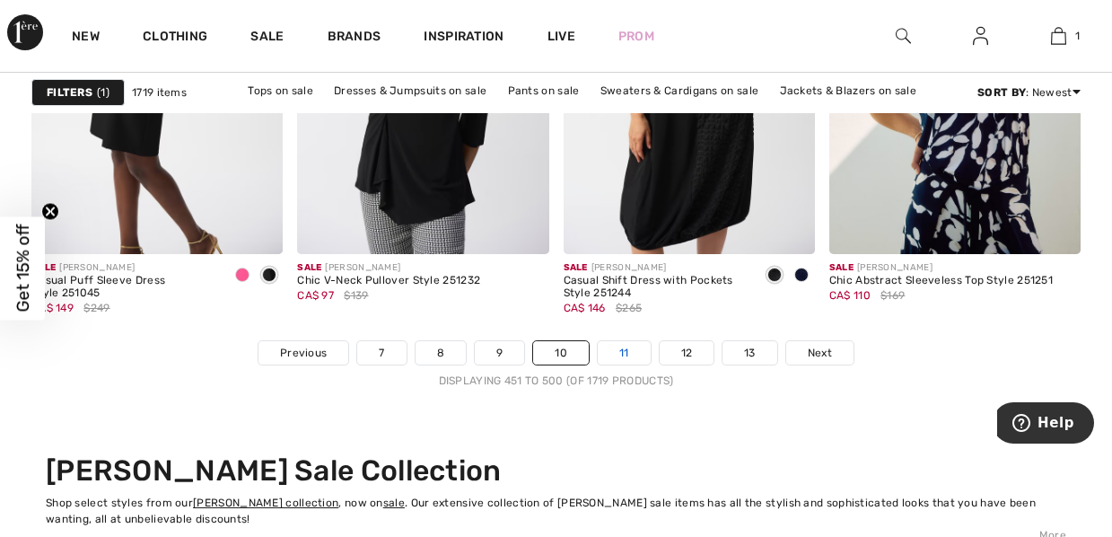
click at [612, 350] on link "11" at bounding box center [624, 352] width 53 height 23
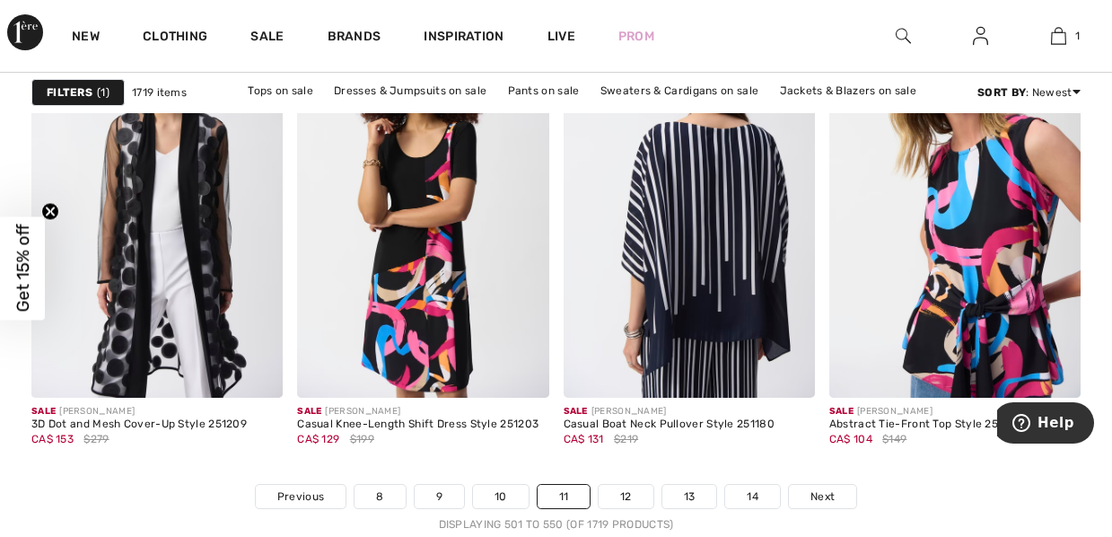
scroll to position [7147, 0]
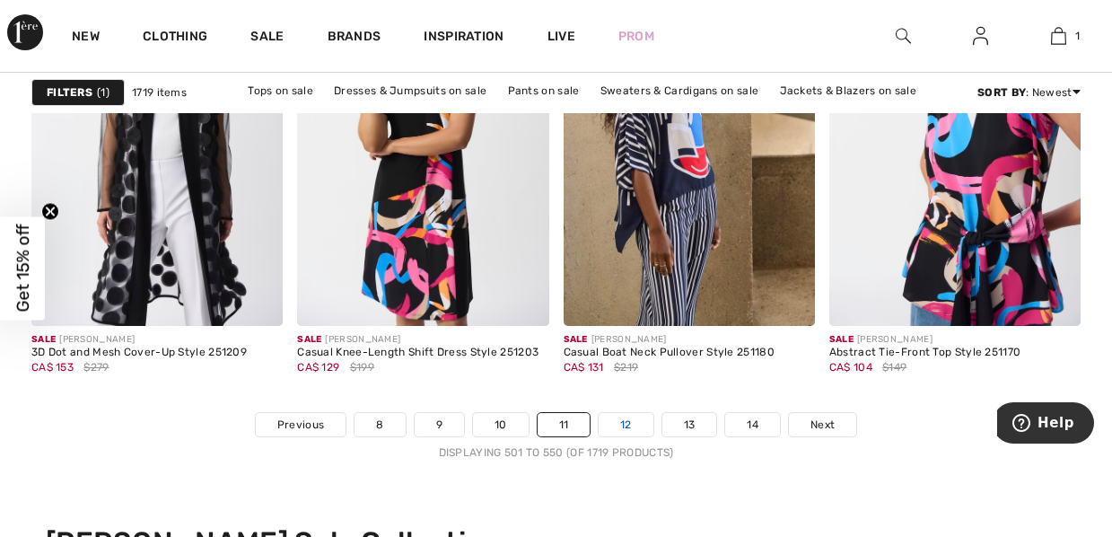
click at [617, 423] on link "12" at bounding box center [626, 424] width 55 height 23
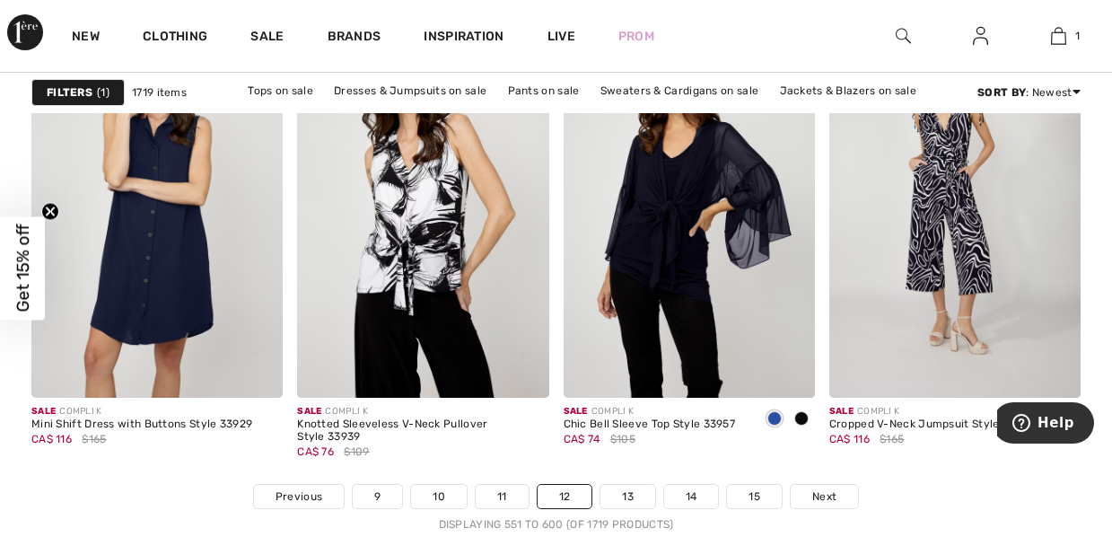
scroll to position [7111, 0]
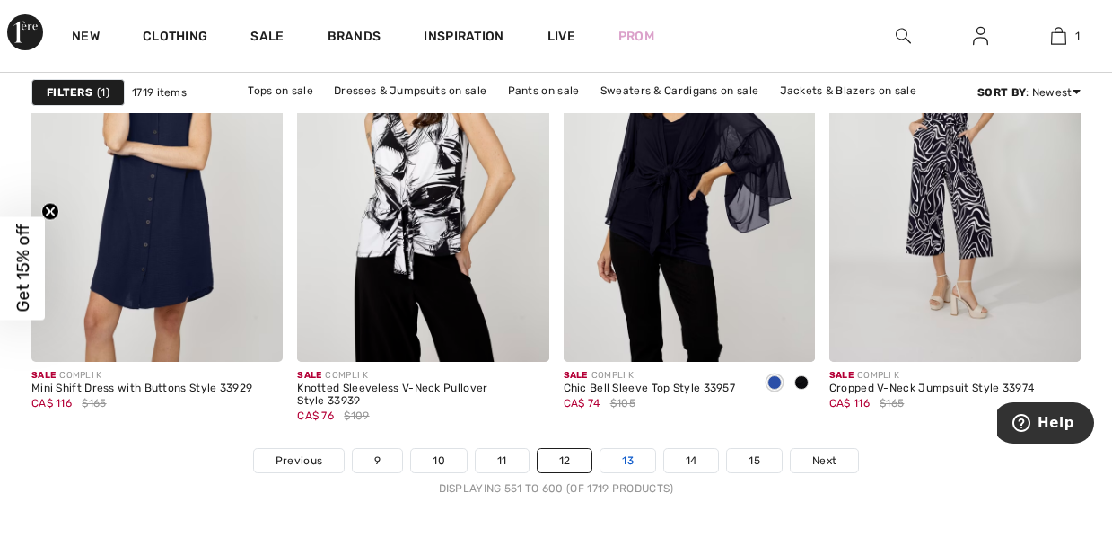
click at [636, 462] on link "13" at bounding box center [628, 460] width 55 height 23
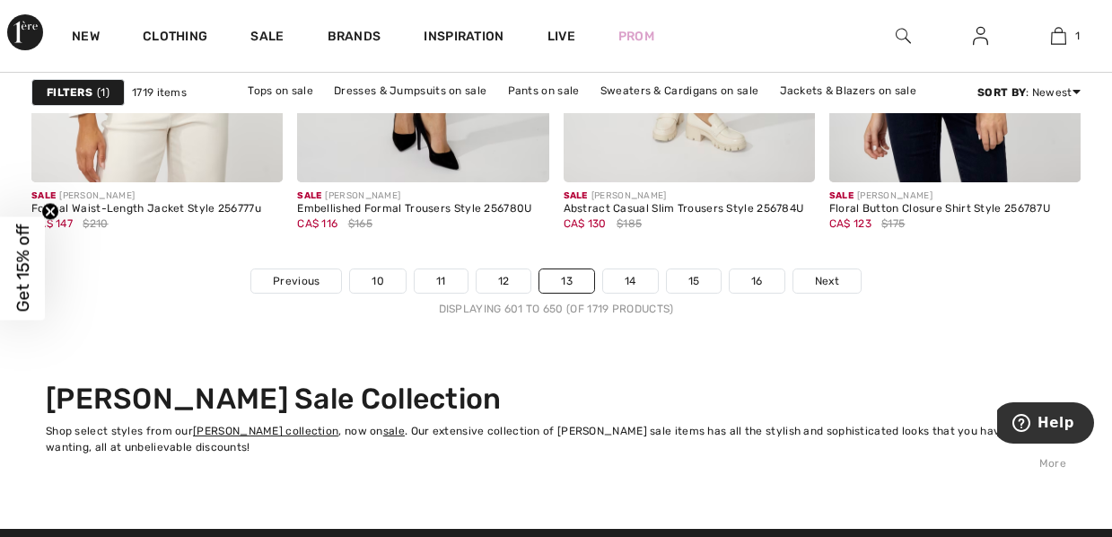
scroll to position [7398, 0]
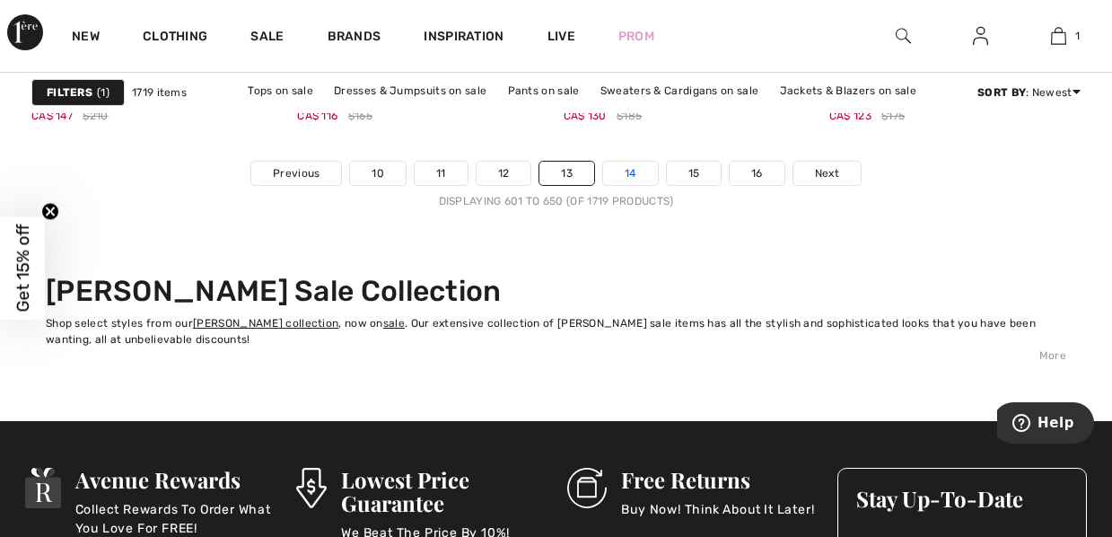
click at [637, 171] on link "14" at bounding box center [630, 173] width 55 height 23
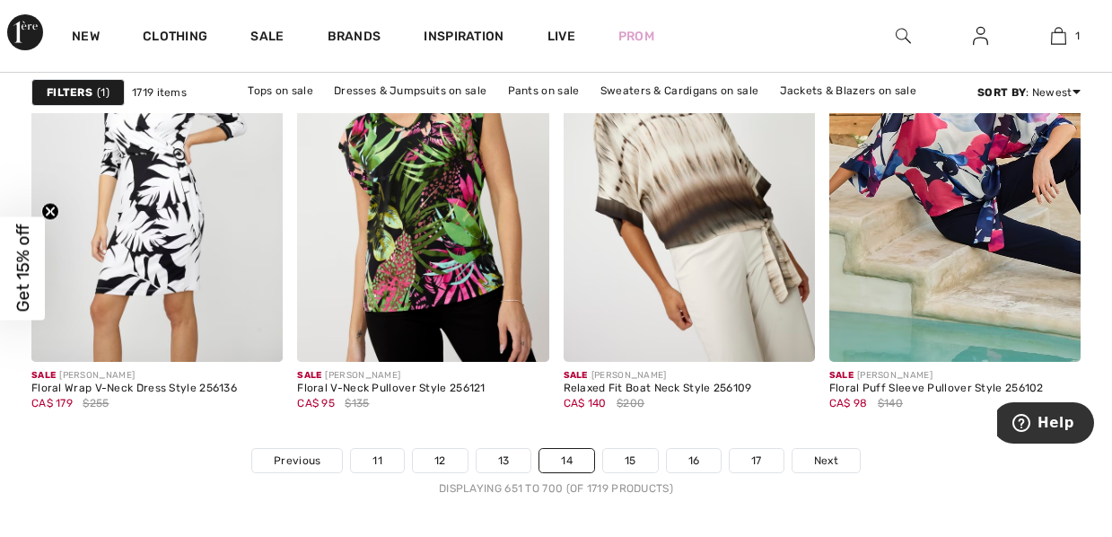
scroll to position [7075, 0]
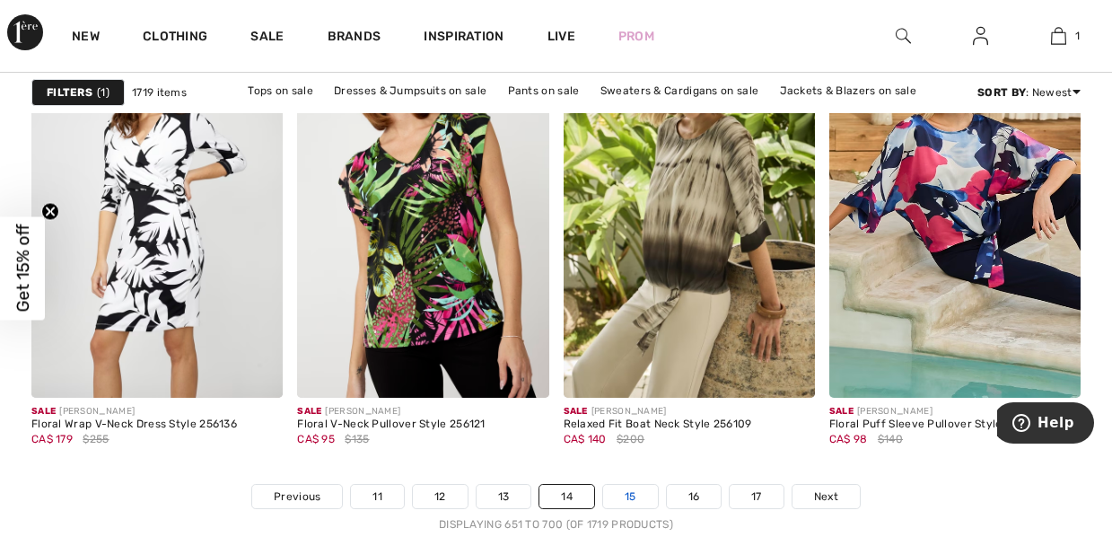
click at [613, 495] on link "15" at bounding box center [630, 496] width 55 height 23
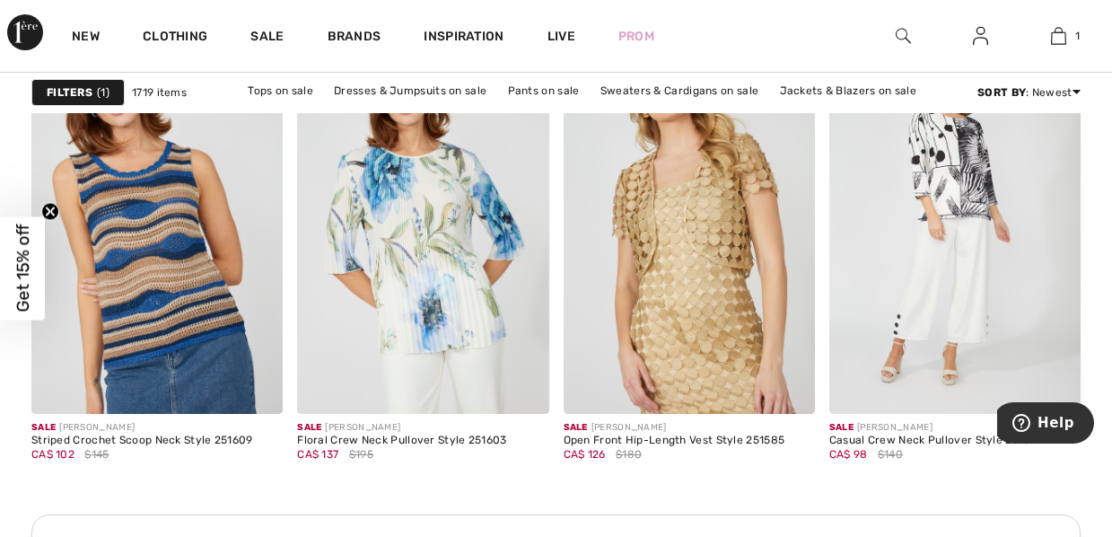
scroll to position [1616, 0]
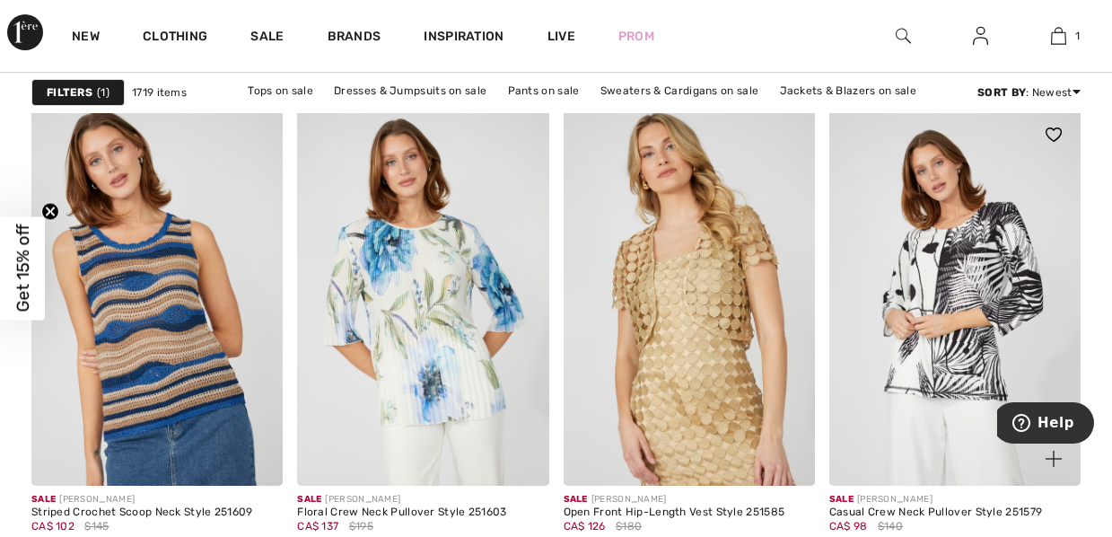
click at [954, 296] on img at bounding box center [955, 296] width 251 height 377
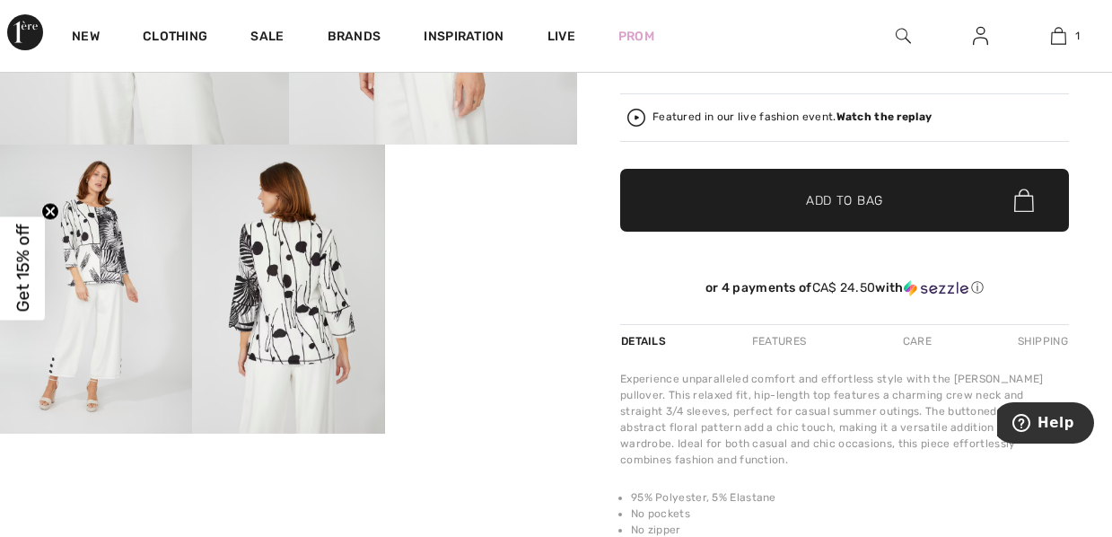
scroll to position [431, 0]
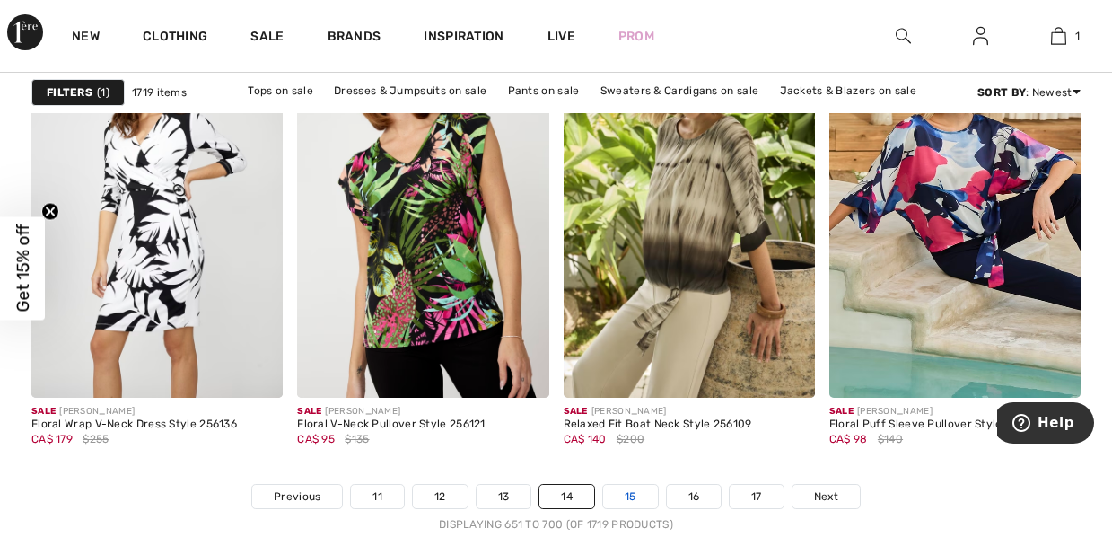
click at [638, 496] on link "15" at bounding box center [630, 496] width 55 height 23
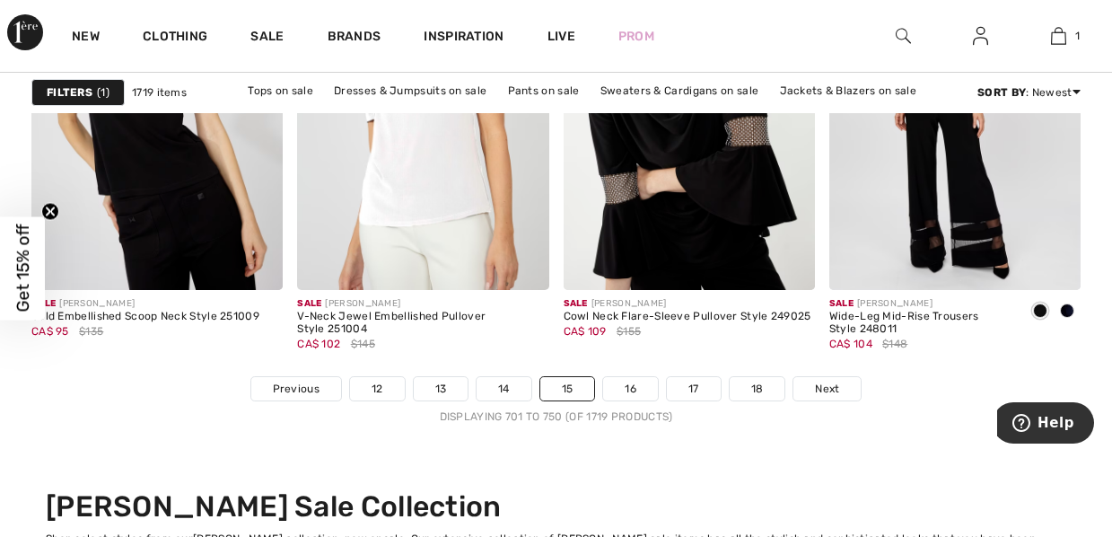
scroll to position [7254, 0]
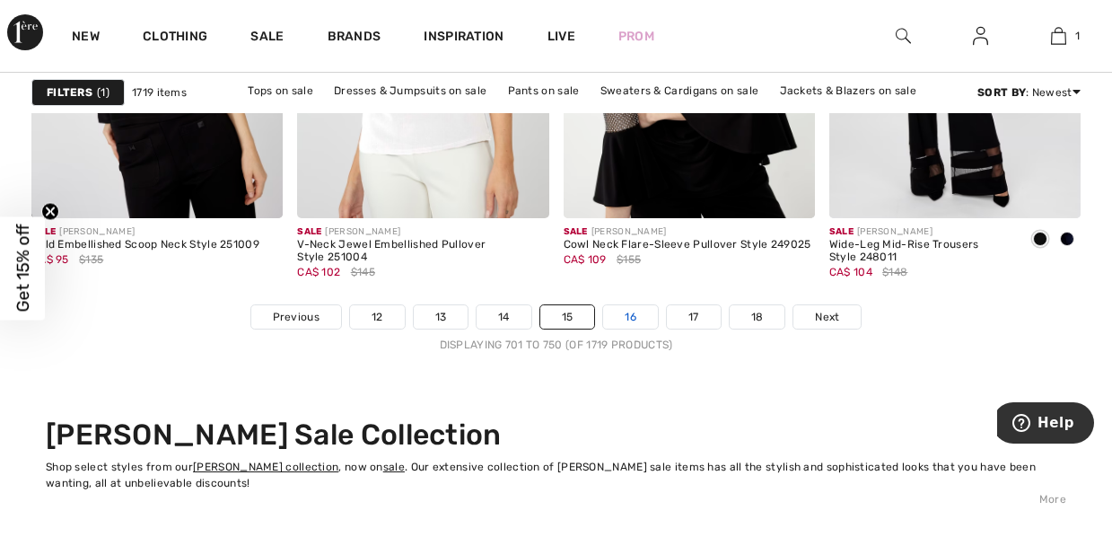
click at [650, 317] on link "16" at bounding box center [630, 316] width 55 height 23
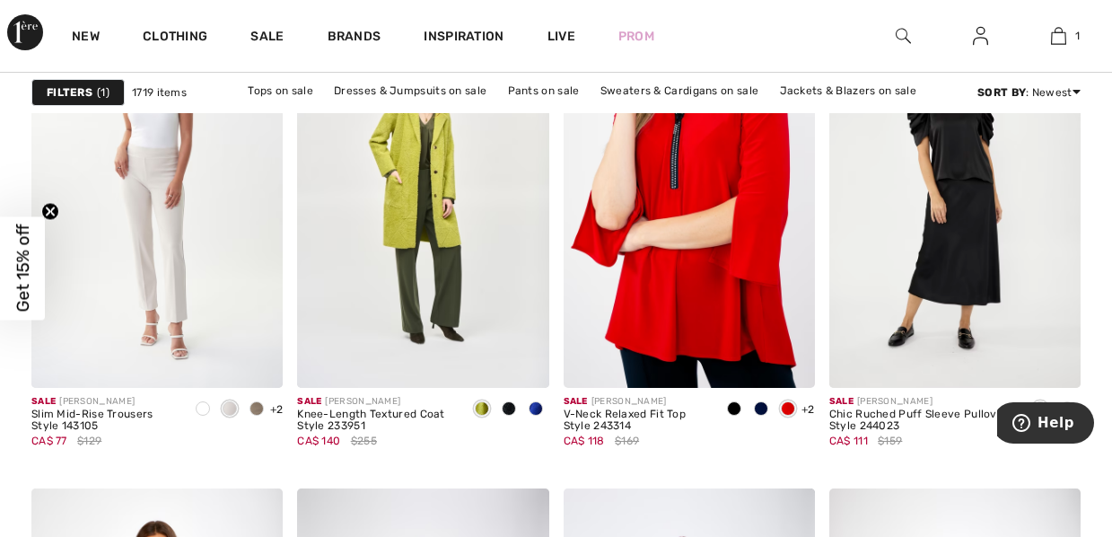
scroll to position [5100, 0]
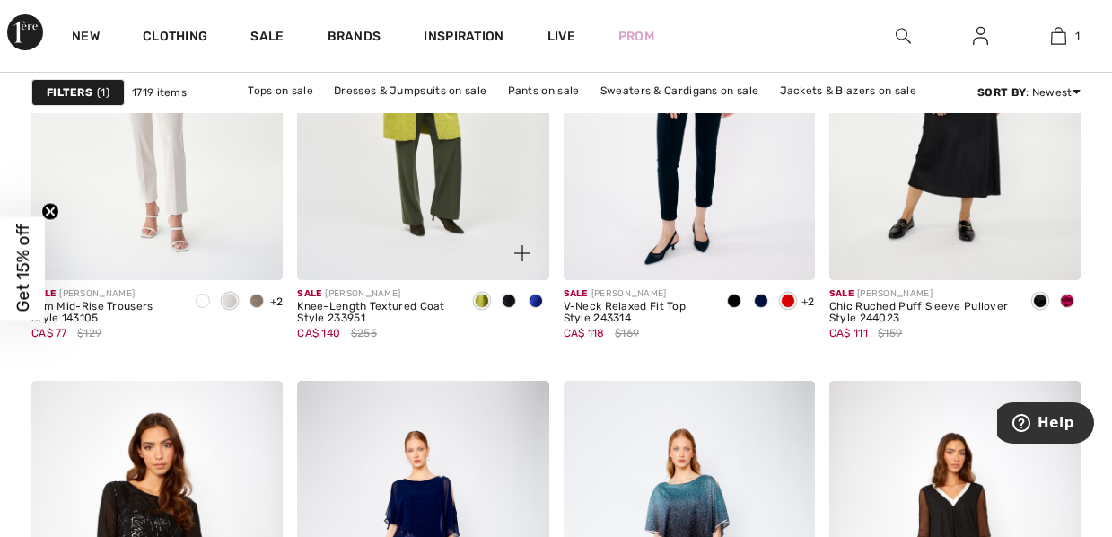
click at [538, 300] on span at bounding box center [536, 301] width 14 height 14
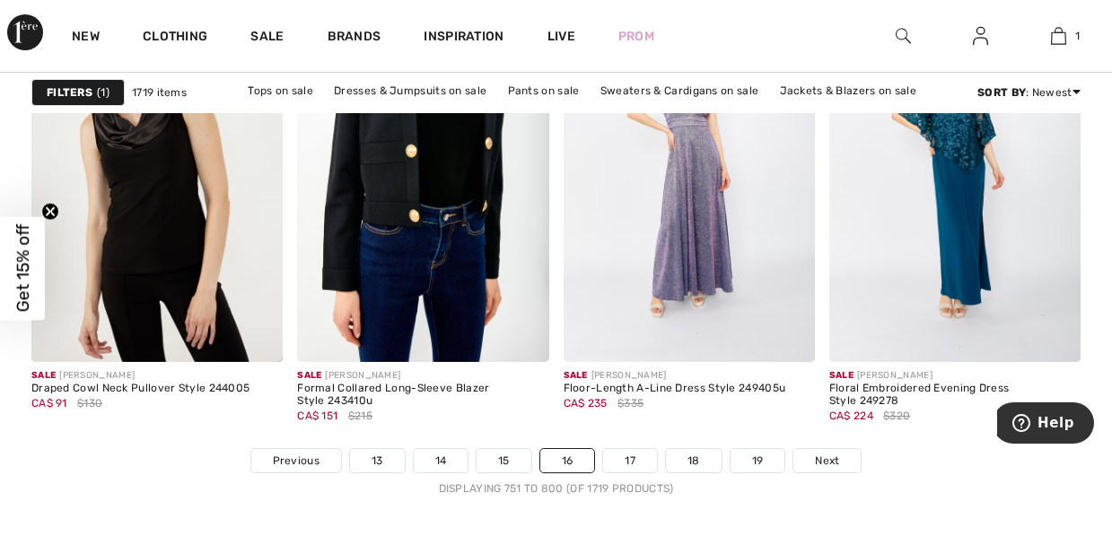
scroll to position [7147, 0]
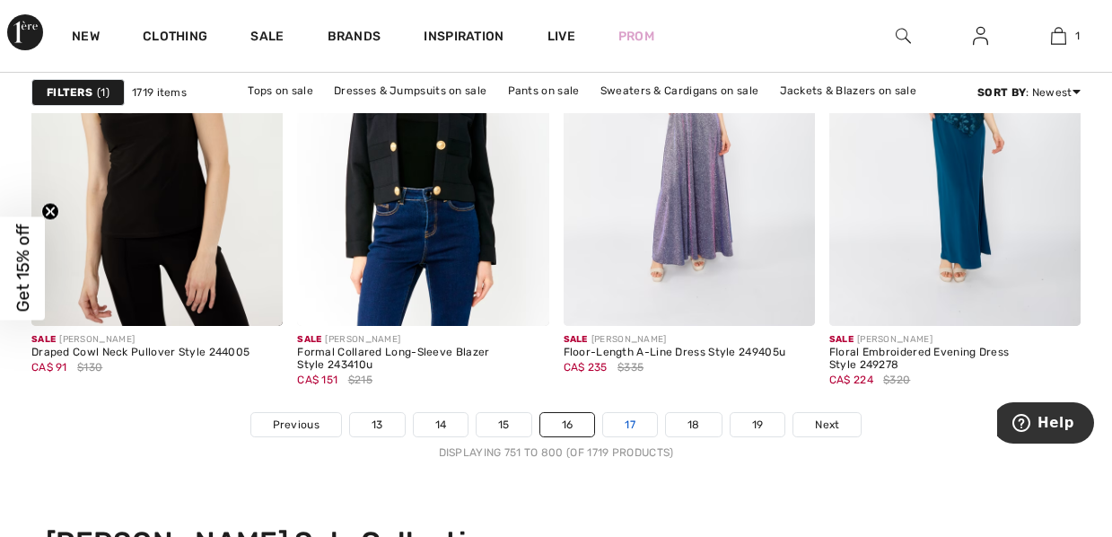
click at [645, 426] on link "17" at bounding box center [630, 424] width 54 height 23
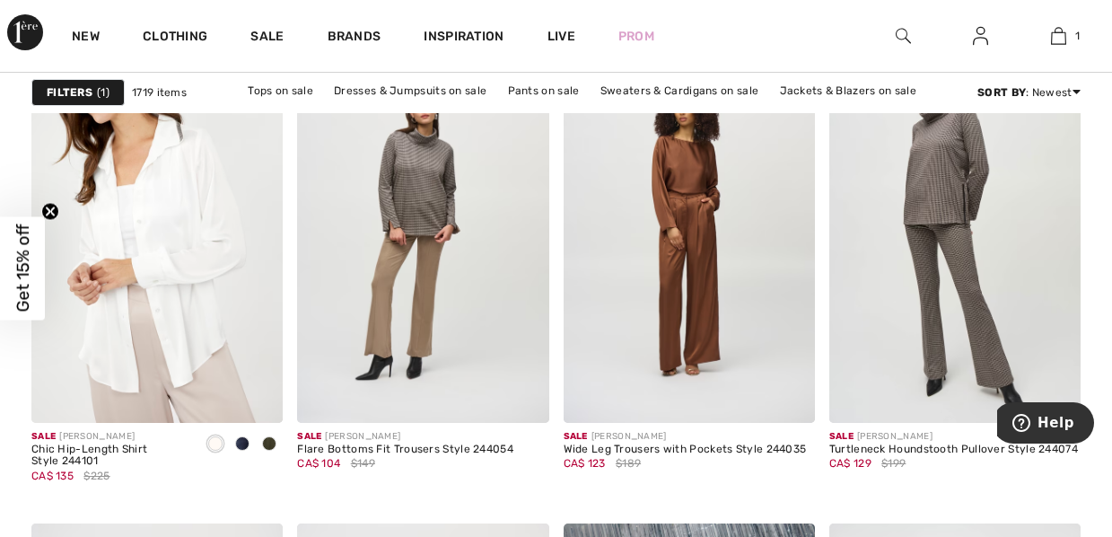
scroll to position [6536, 0]
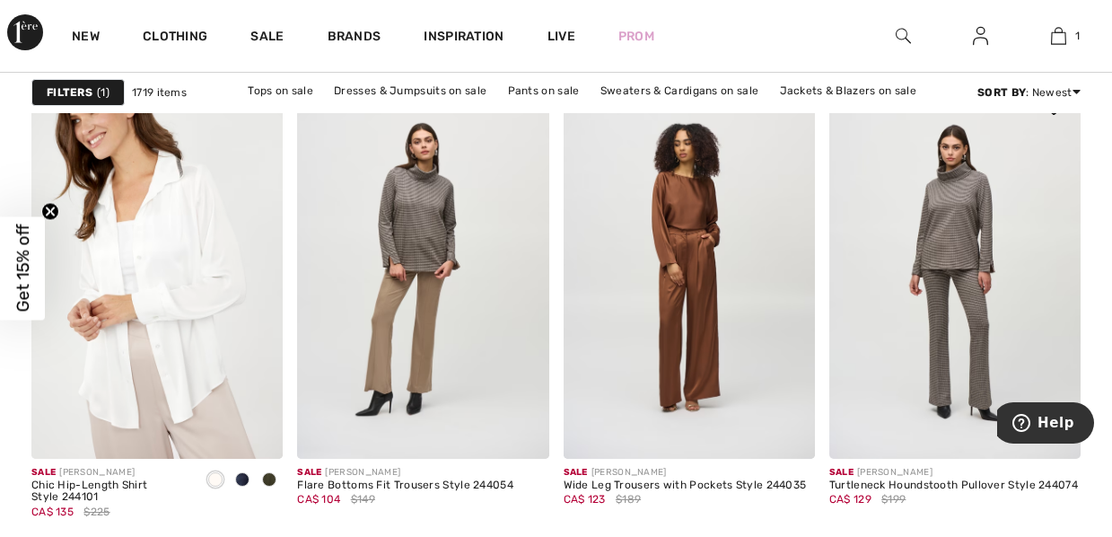
click at [957, 222] on img at bounding box center [955, 269] width 251 height 377
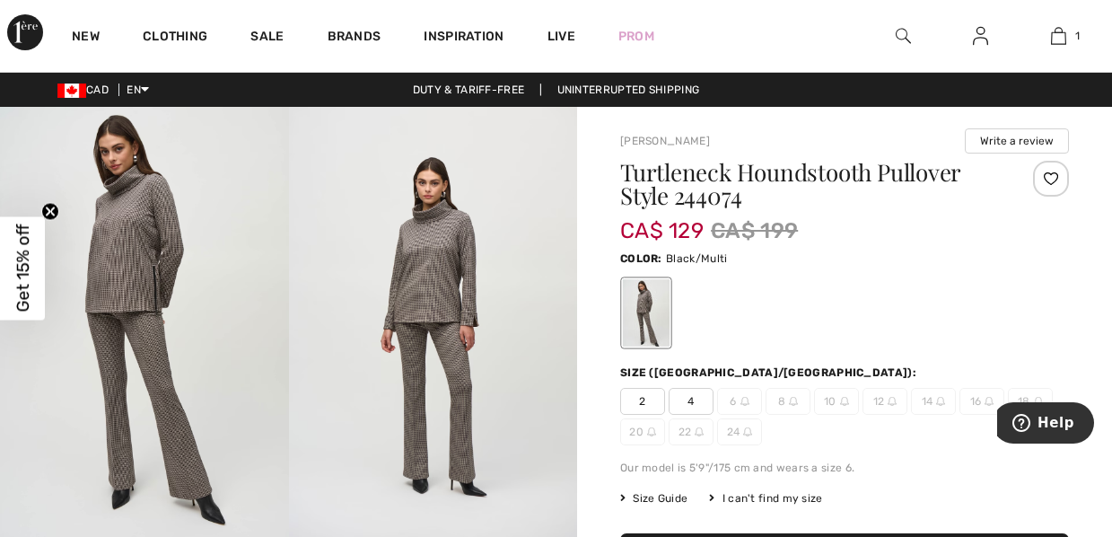
click at [426, 285] on img at bounding box center [433, 323] width 289 height 433
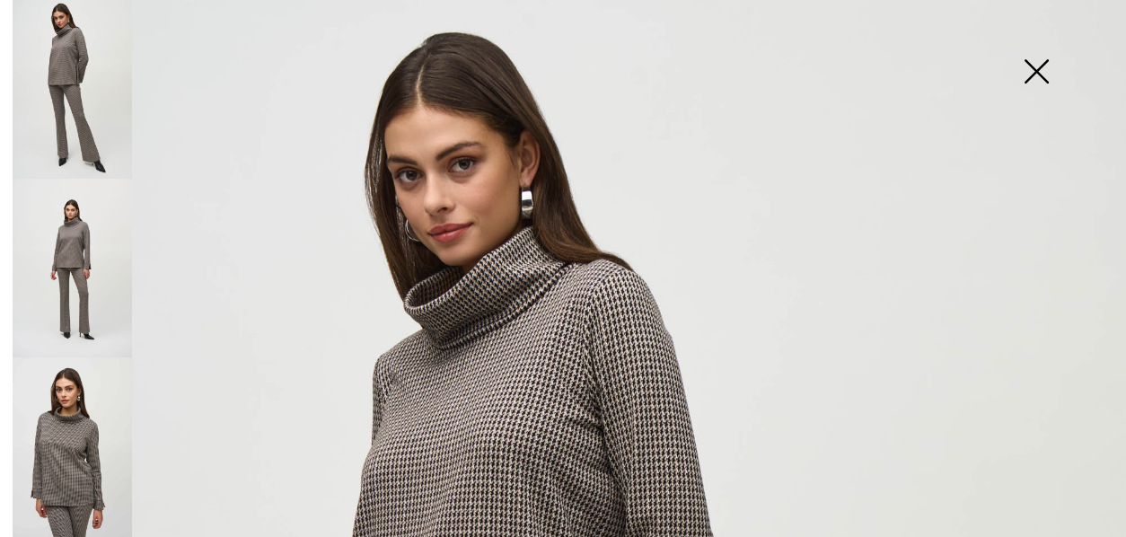
click at [1038, 66] on img at bounding box center [1036, 73] width 90 height 92
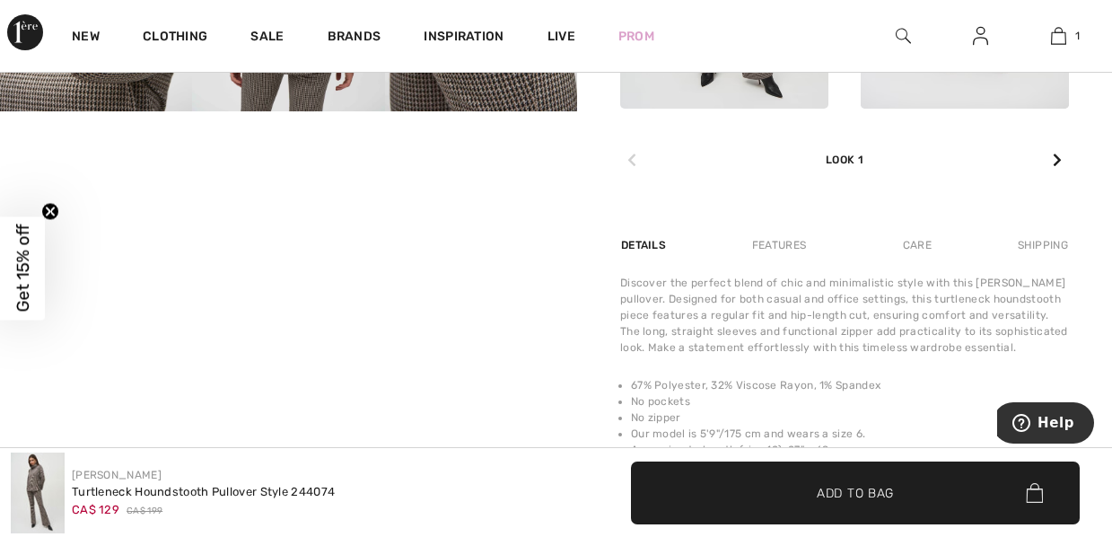
scroll to position [790, 0]
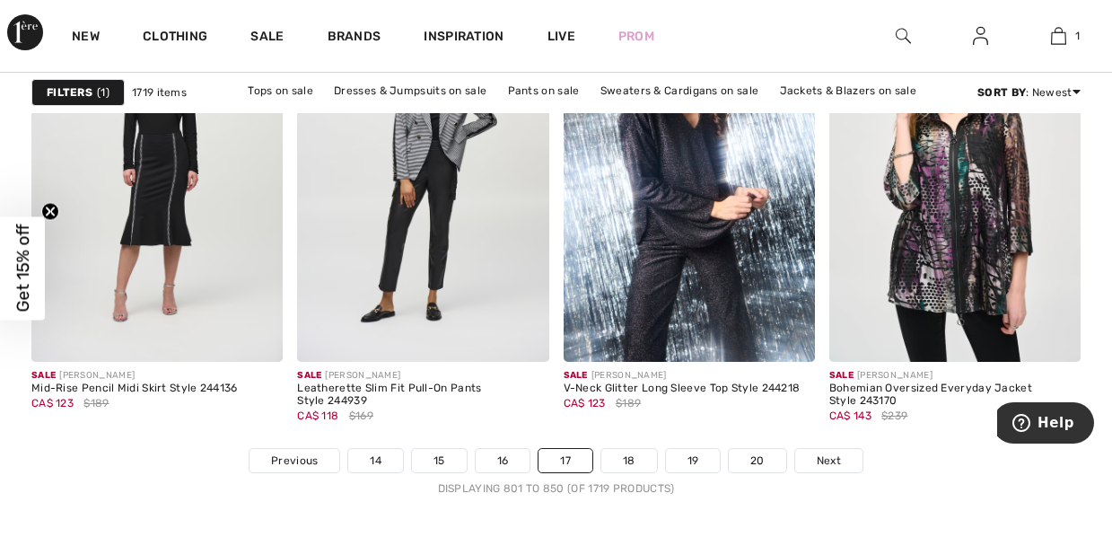
scroll to position [7147, 0]
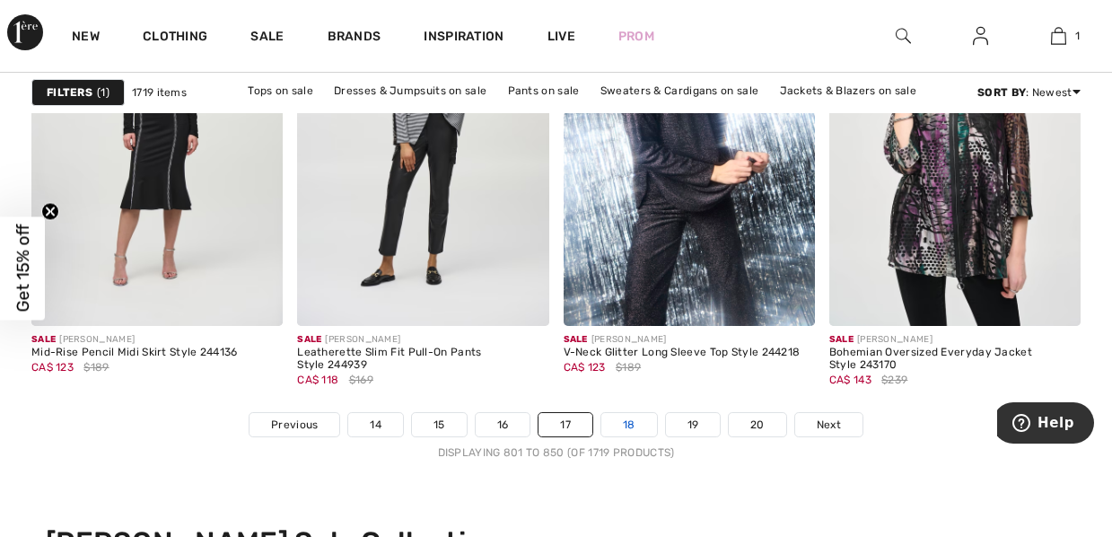
drag, startPoint x: 637, startPoint y: 419, endPoint x: 642, endPoint y: 427, distance: 9.2
click at [642, 427] on link "18" at bounding box center [630, 424] width 56 height 23
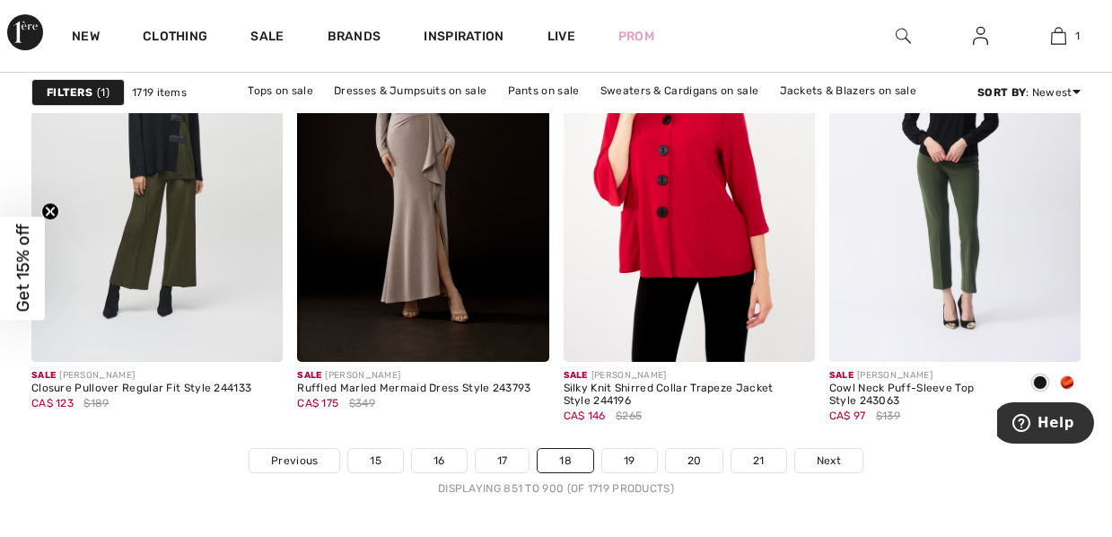
scroll to position [7147, 0]
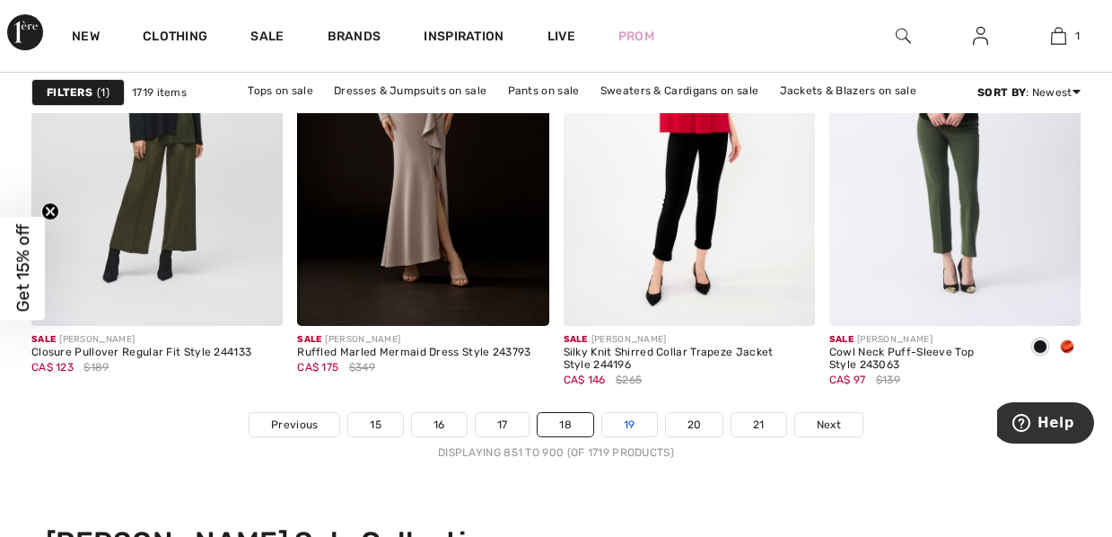
click at [642, 426] on link "19" at bounding box center [629, 424] width 55 height 23
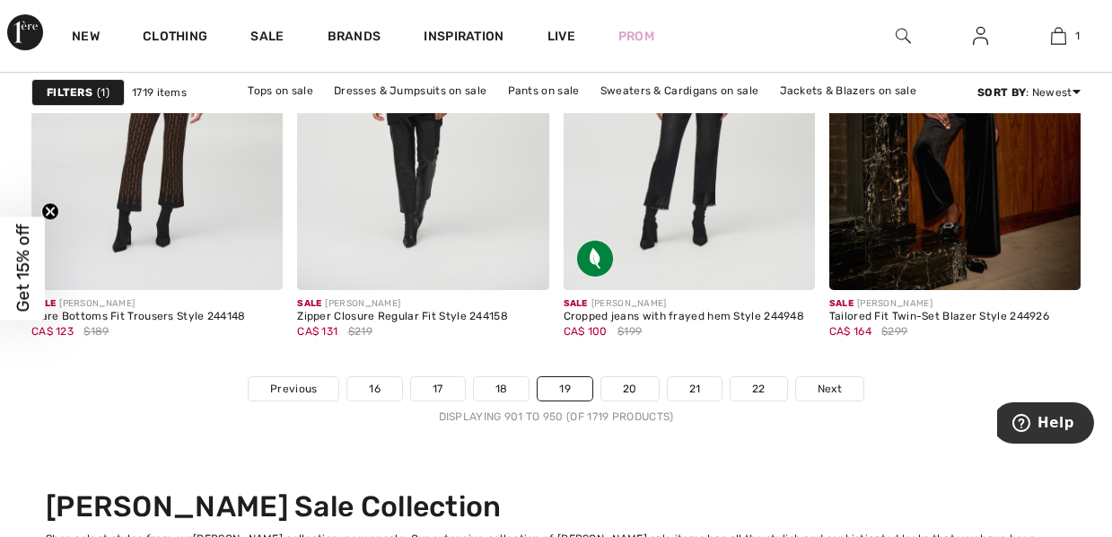
scroll to position [7326, 0]
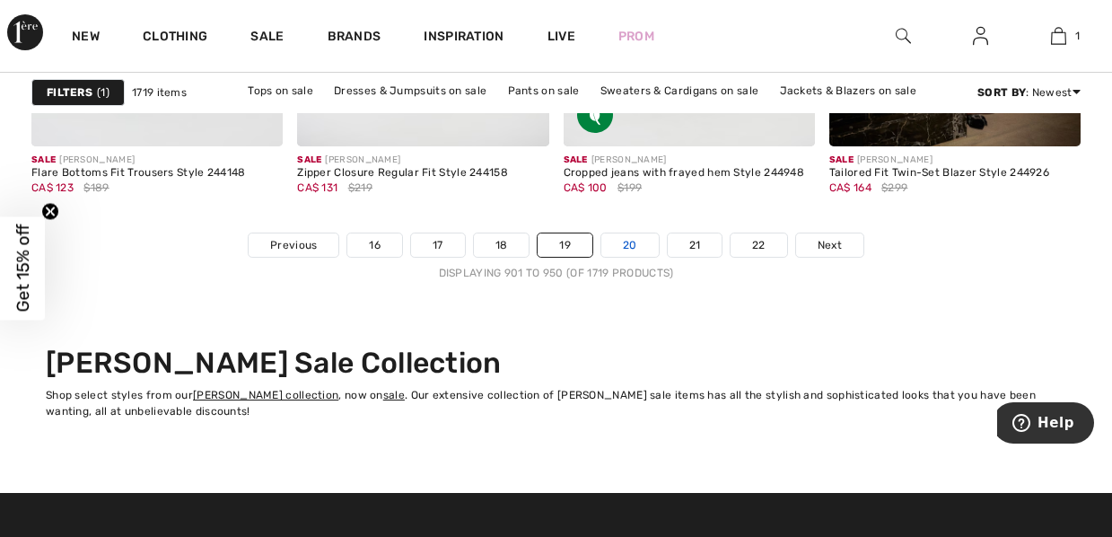
click at [636, 245] on link "20" at bounding box center [630, 244] width 57 height 23
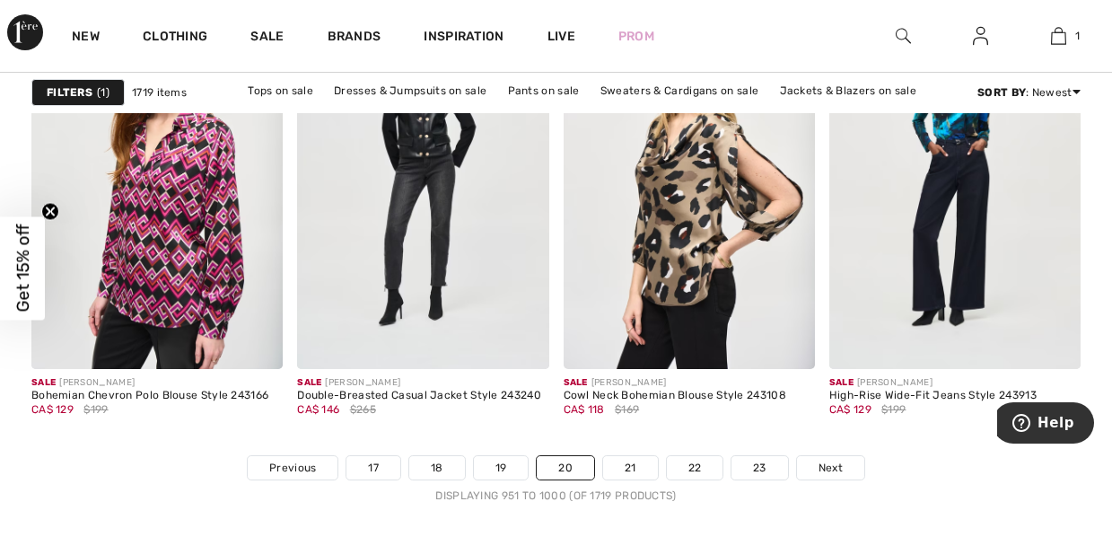
scroll to position [7183, 0]
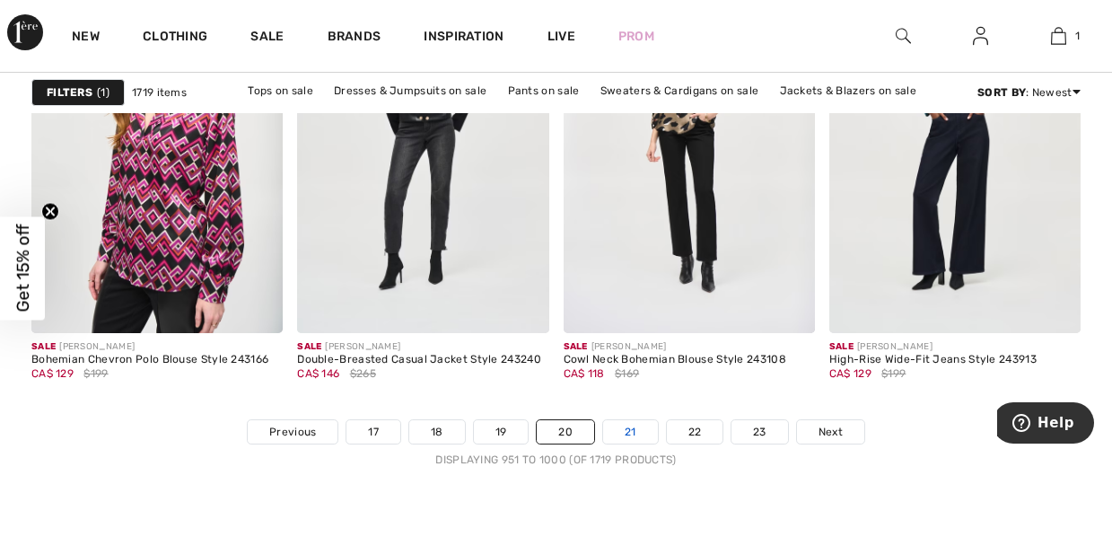
click at [639, 420] on link "21" at bounding box center [630, 431] width 55 height 23
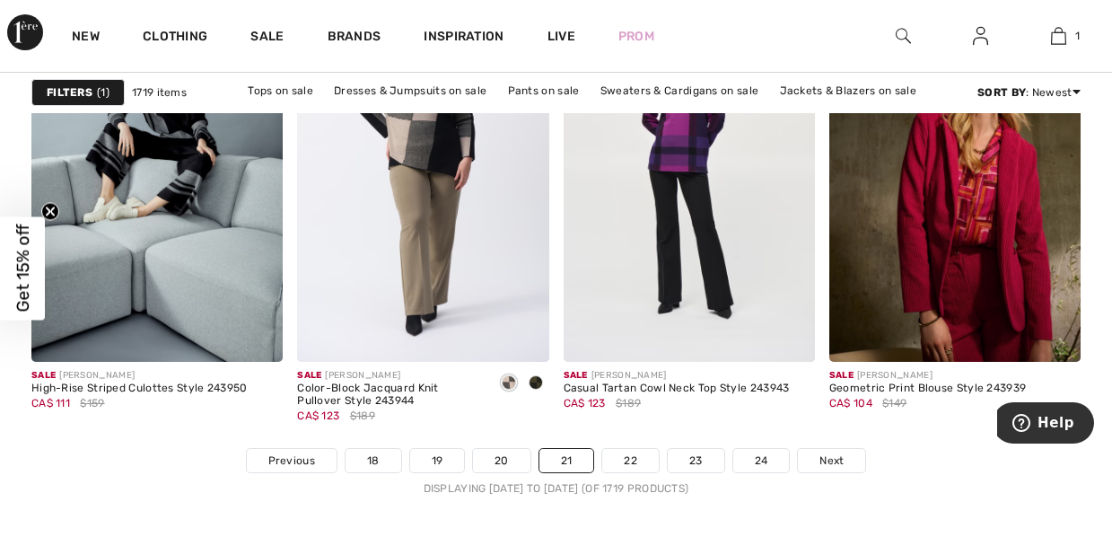
scroll to position [7147, 0]
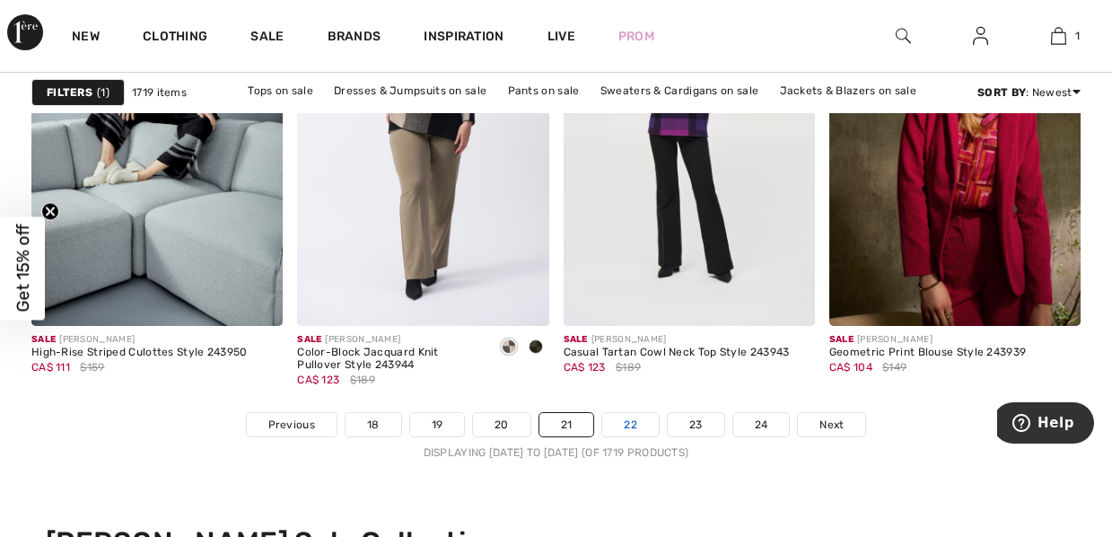
click at [626, 435] on link "22" at bounding box center [630, 424] width 57 height 23
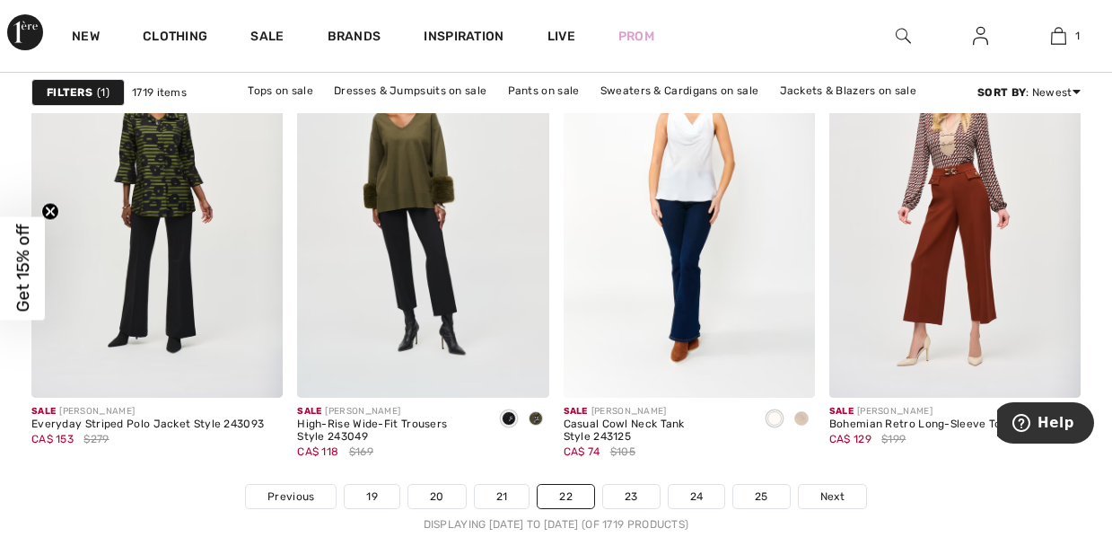
scroll to position [7111, 0]
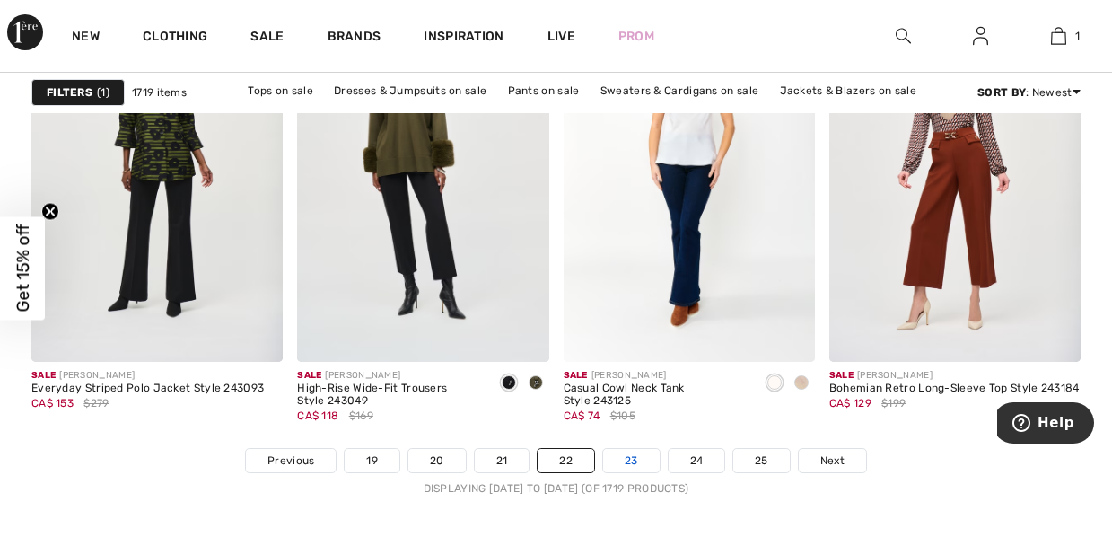
click at [643, 456] on link "23" at bounding box center [631, 460] width 57 height 23
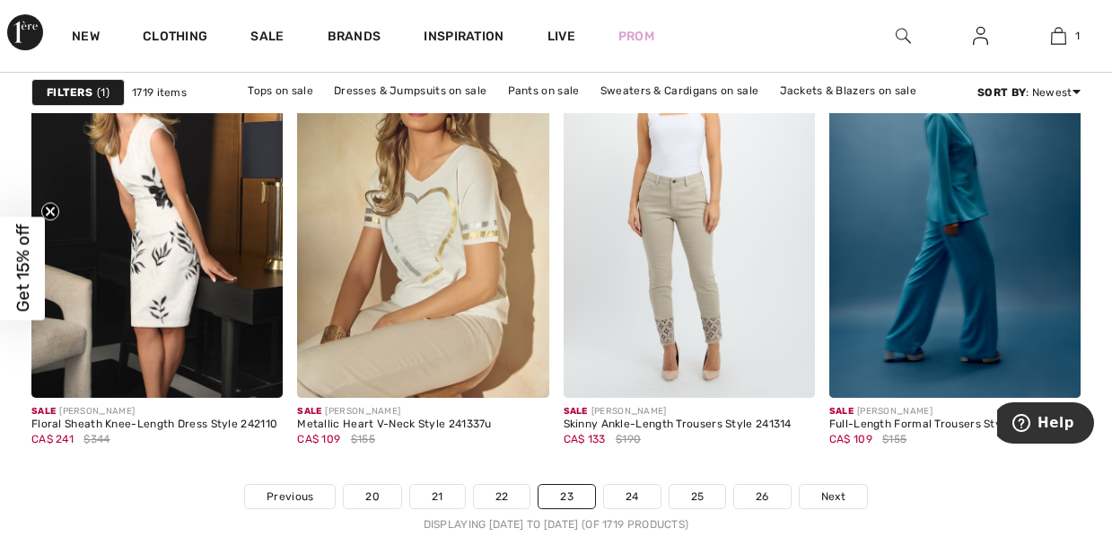
scroll to position [7111, 0]
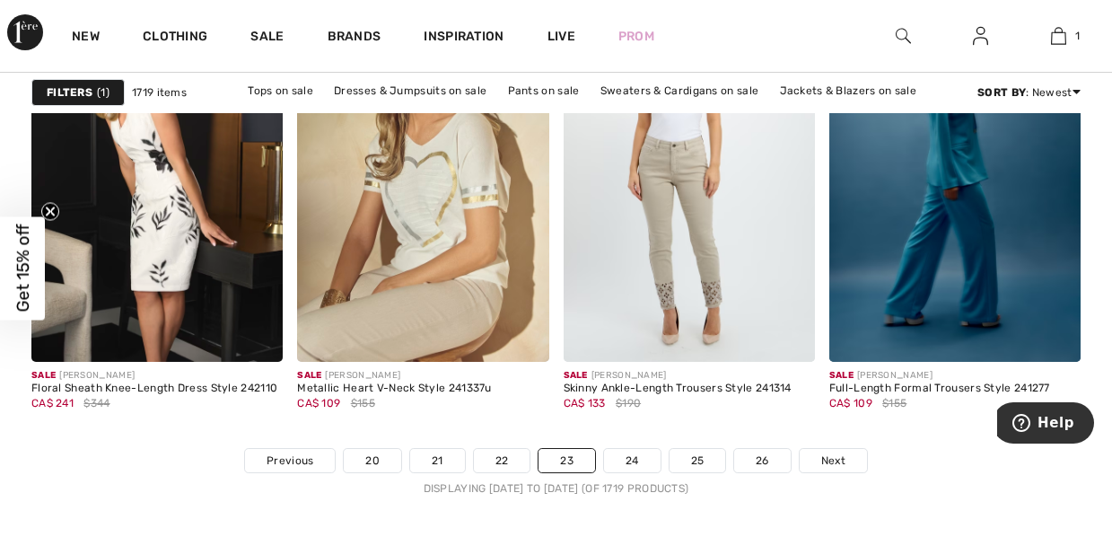
click at [643, 456] on link "24" at bounding box center [632, 460] width 57 height 23
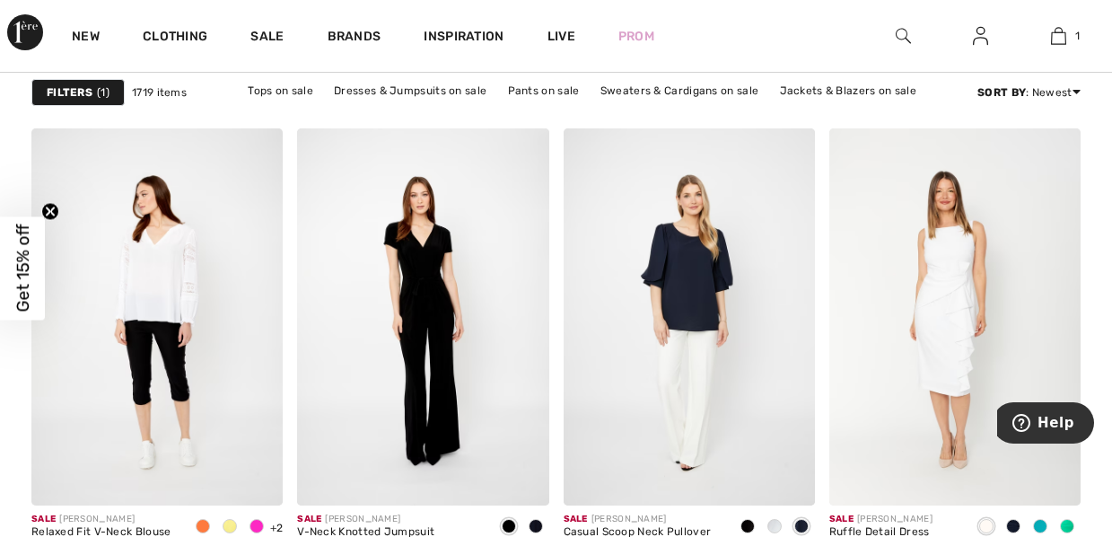
scroll to position [7075, 0]
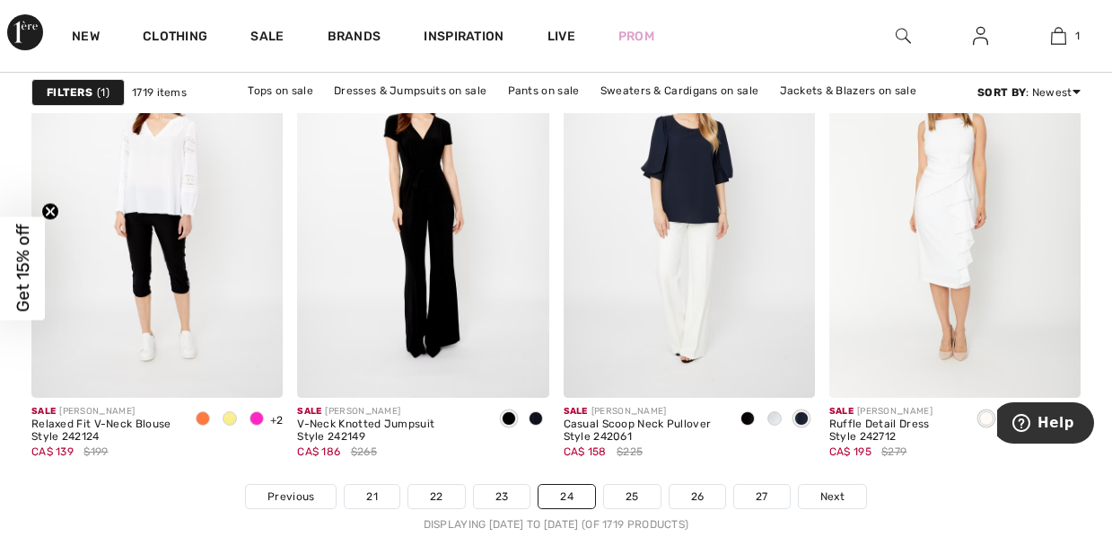
drag, startPoint x: 650, startPoint y: 499, endPoint x: 658, endPoint y: 511, distance: 14.2
click at [658, 511] on nav "Previous 21 22 23 24 25 26 27 Next Displaying 1151 to 1200 (of 1719 products)" at bounding box center [556, 508] width 1050 height 48
click at [630, 493] on link "25" at bounding box center [632, 496] width 57 height 23
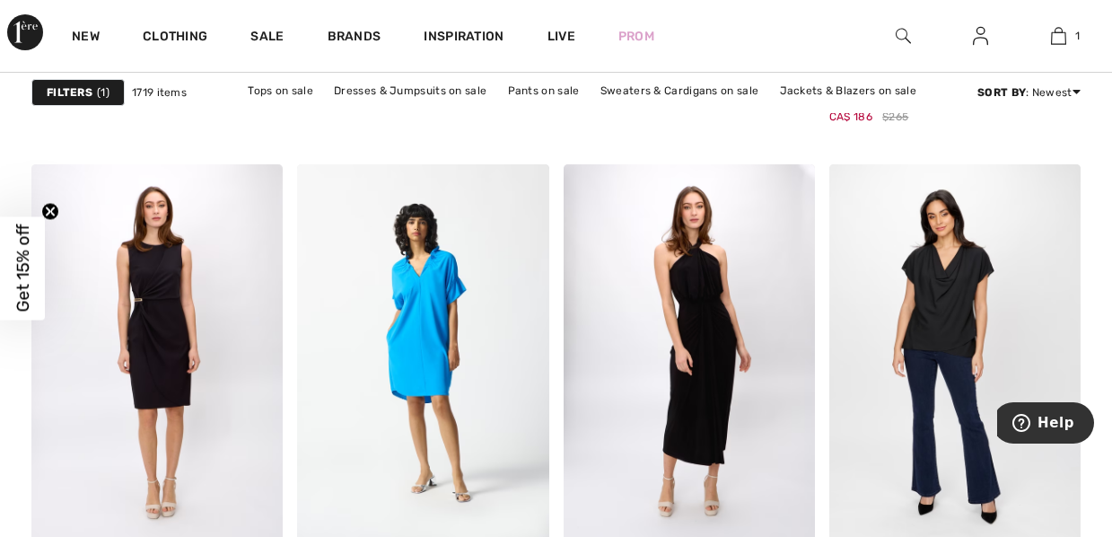
scroll to position [7075, 0]
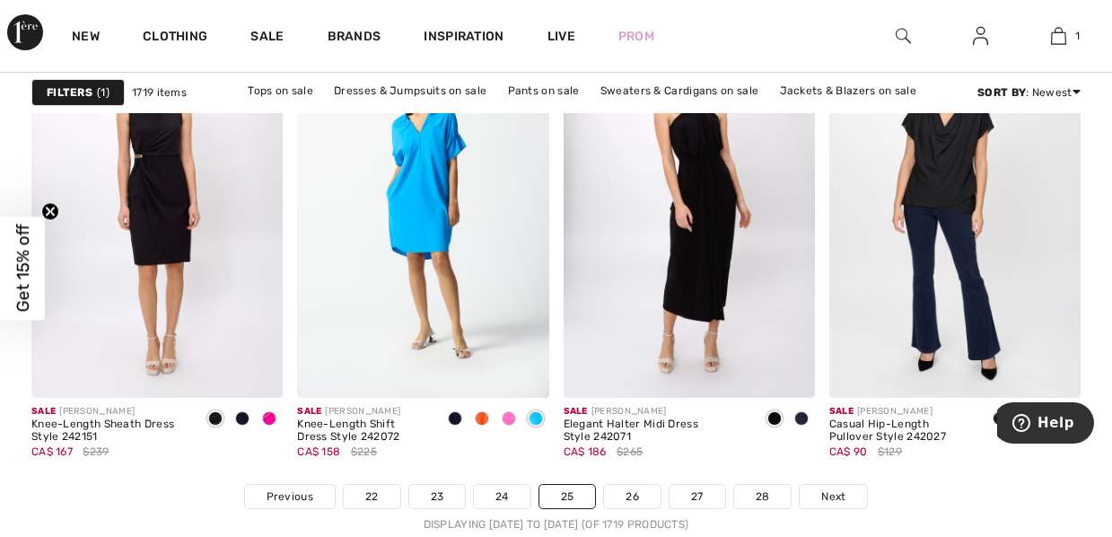
click at [630, 493] on link "26" at bounding box center [632, 496] width 57 height 23
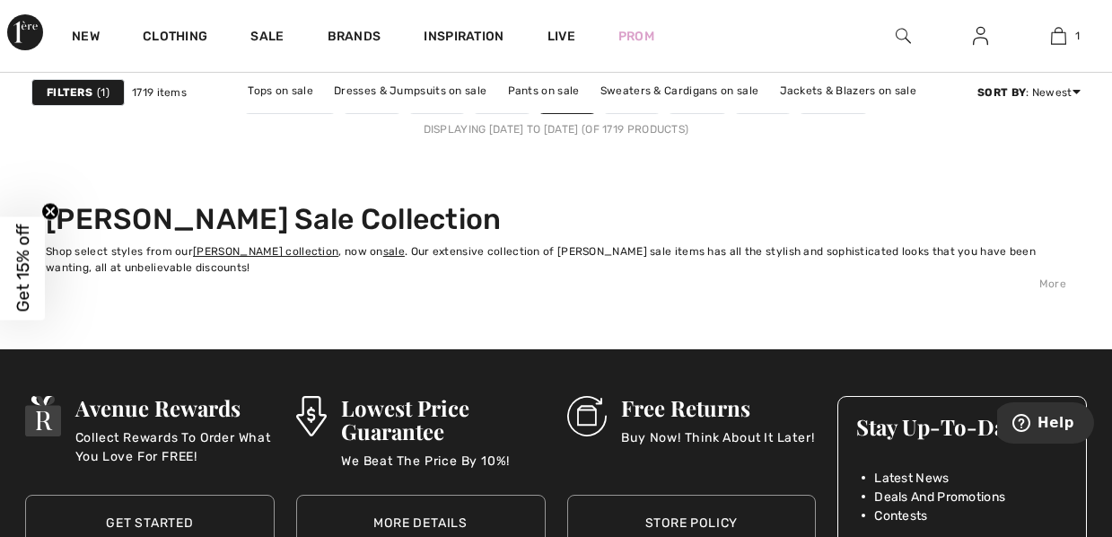
scroll to position [7362, 0]
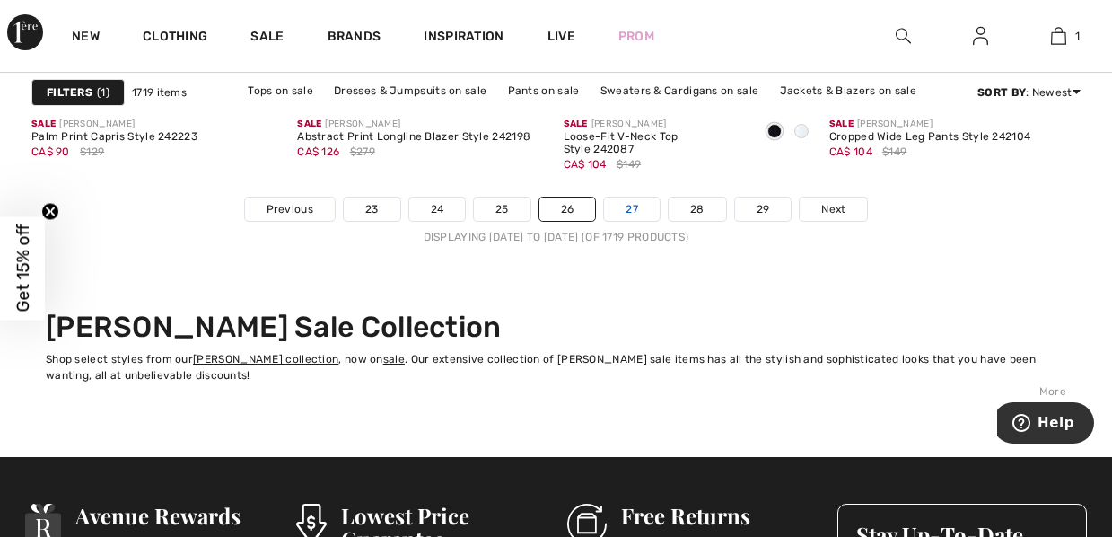
click at [639, 209] on link "27" at bounding box center [632, 209] width 56 height 23
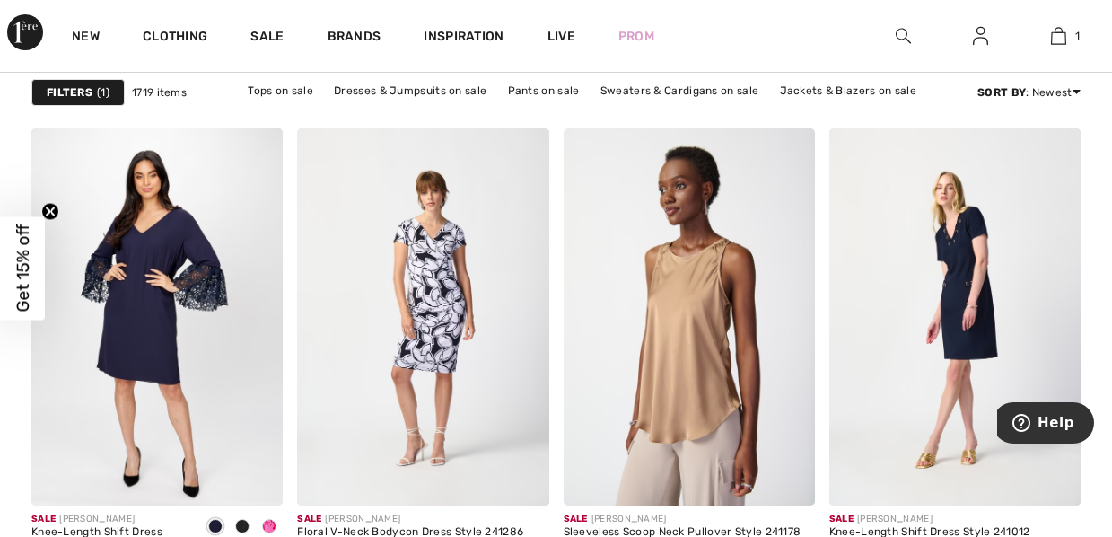
scroll to position [7218, 0]
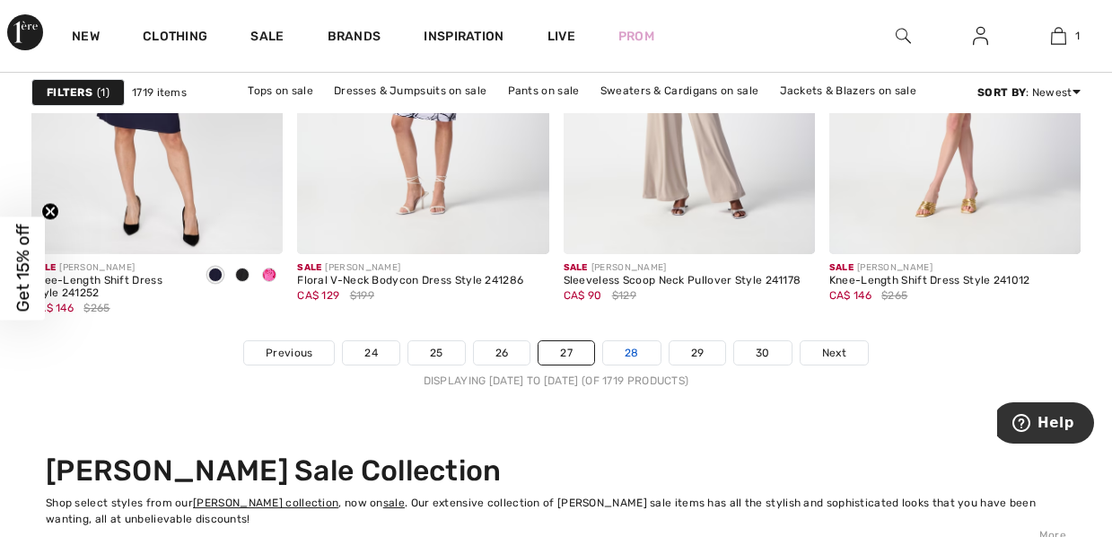
click at [628, 349] on link "28" at bounding box center [631, 352] width 57 height 23
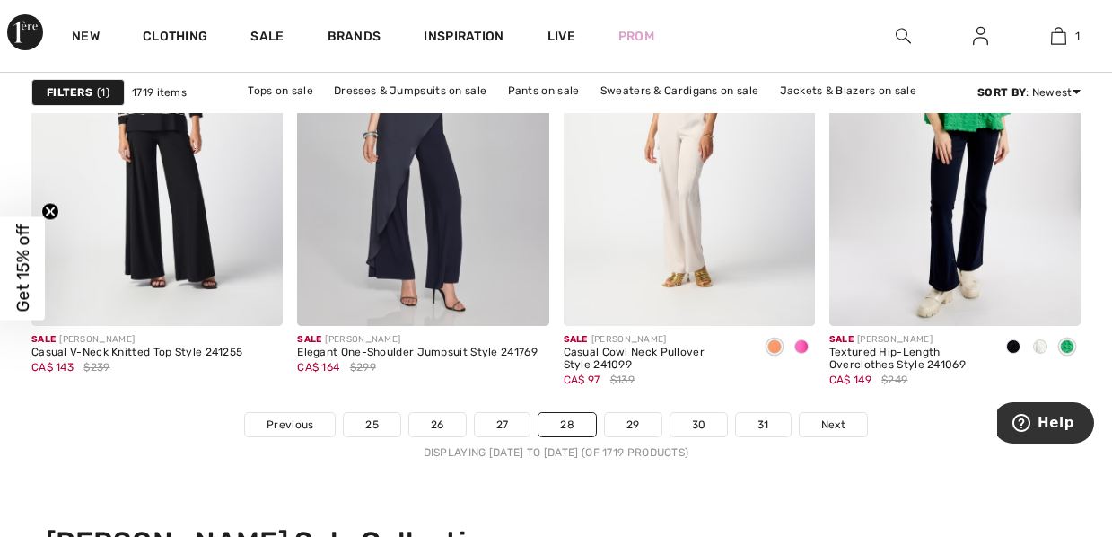
scroll to position [7254, 0]
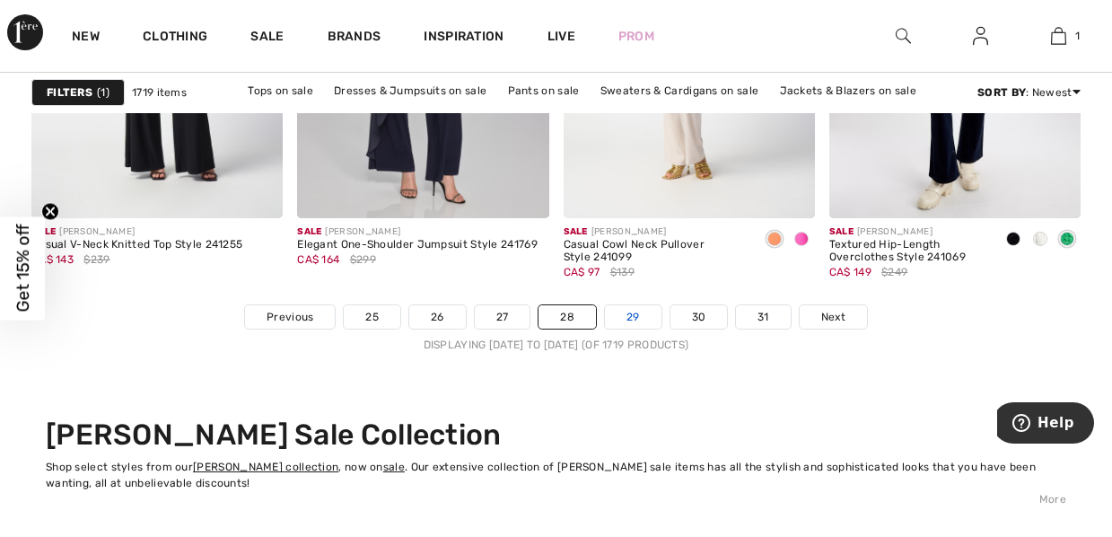
click at [640, 316] on link "29" at bounding box center [633, 316] width 57 height 23
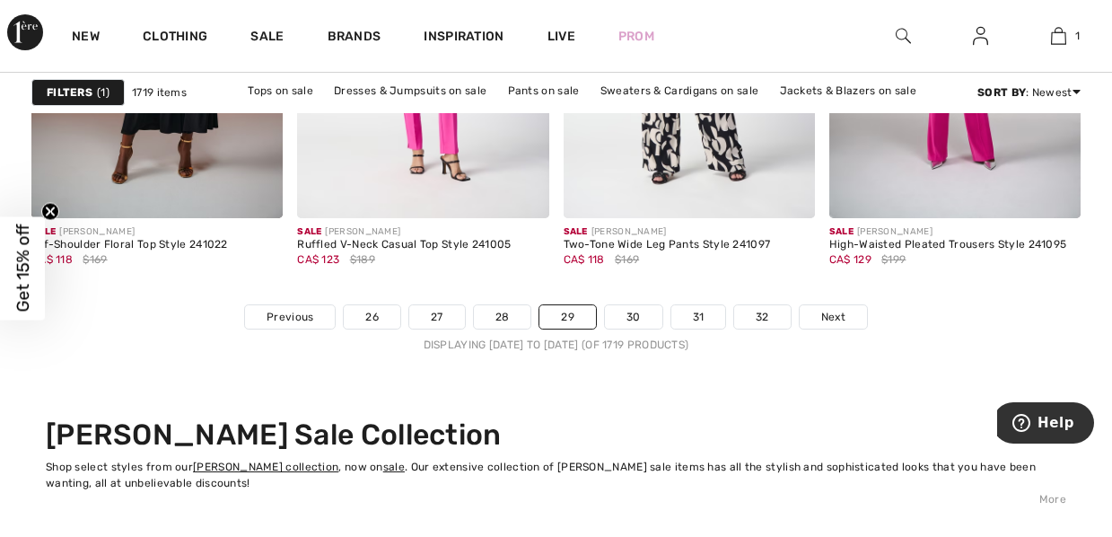
scroll to position [7362, 0]
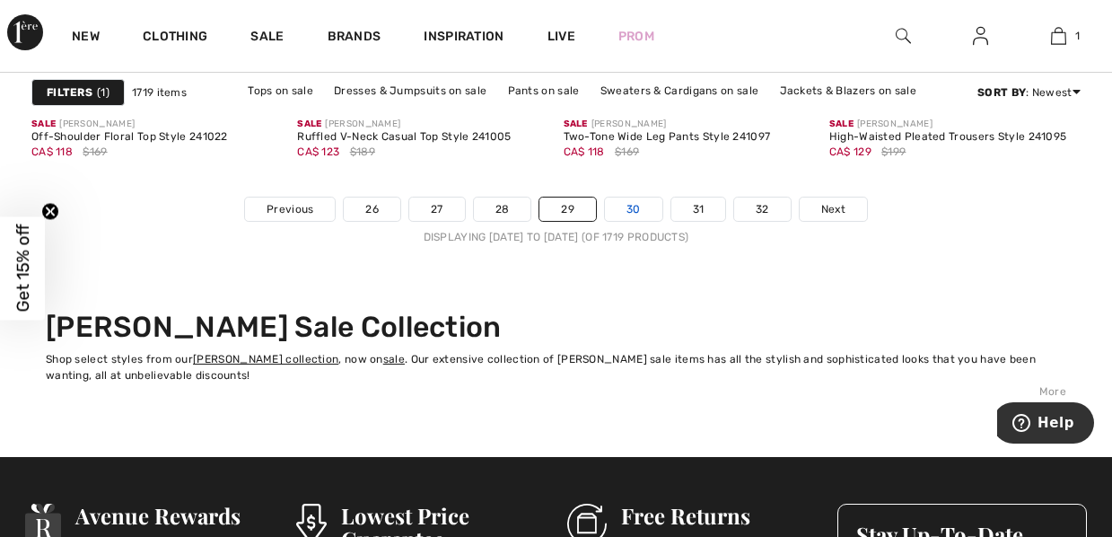
click at [644, 207] on link "30" at bounding box center [633, 209] width 57 height 23
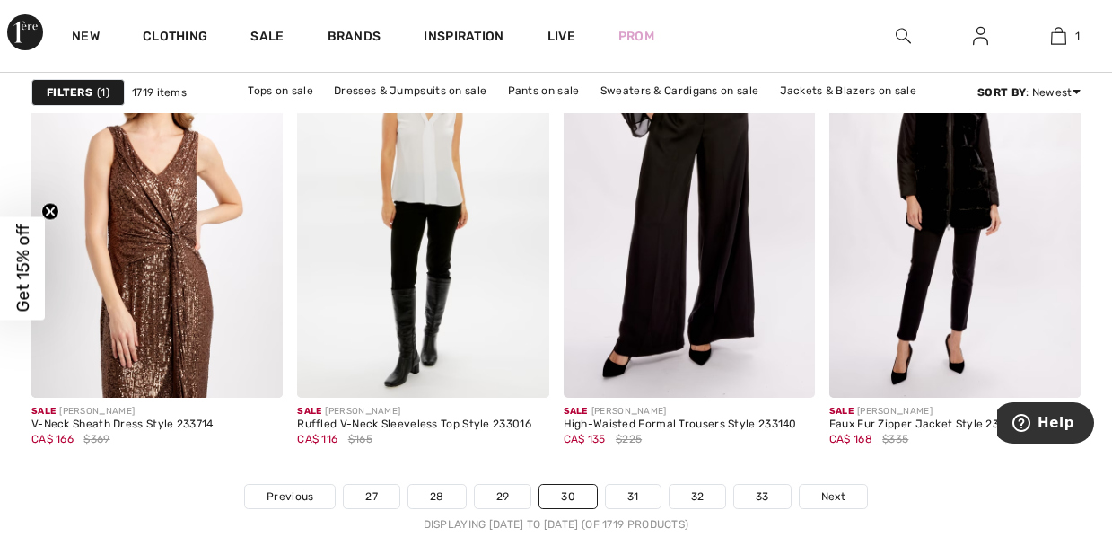
scroll to position [7218, 0]
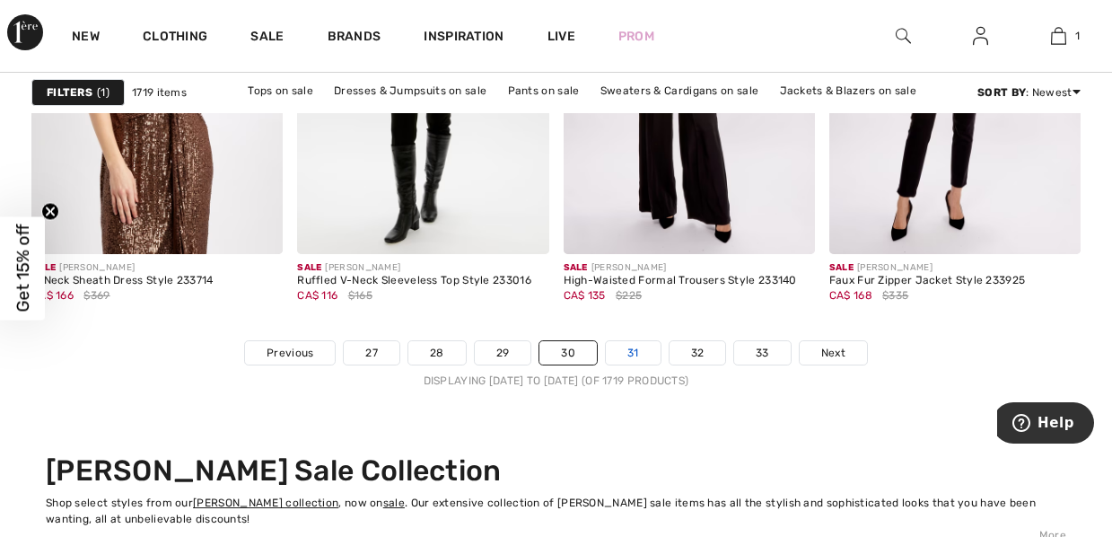
click at [643, 352] on link "31" at bounding box center [633, 352] width 55 height 23
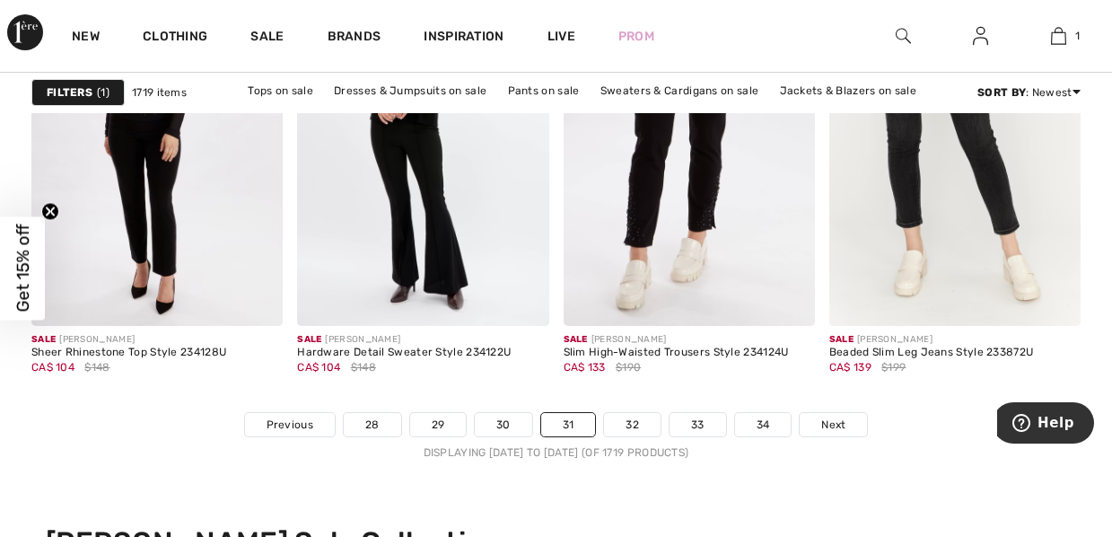
scroll to position [7362, 0]
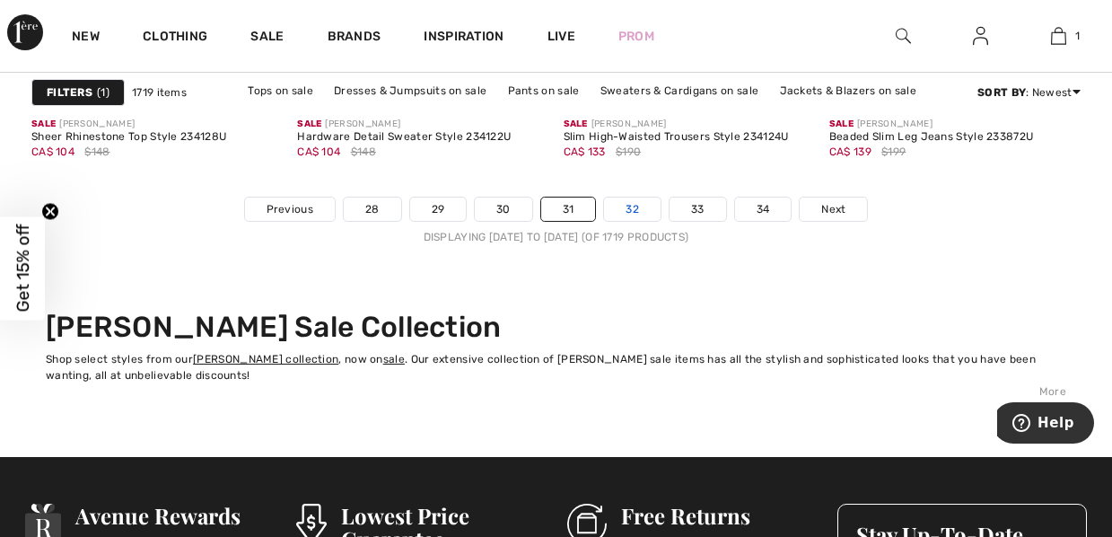
drag, startPoint x: 638, startPoint y: 211, endPoint x: 623, endPoint y: 207, distance: 15.7
click at [623, 207] on link "32" at bounding box center [632, 209] width 57 height 23
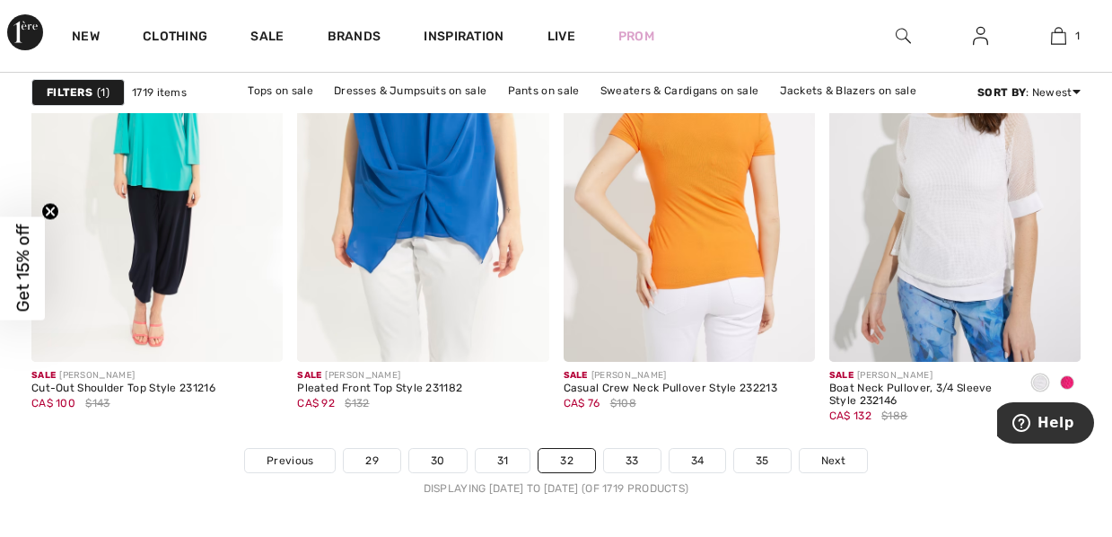
scroll to position [7147, 0]
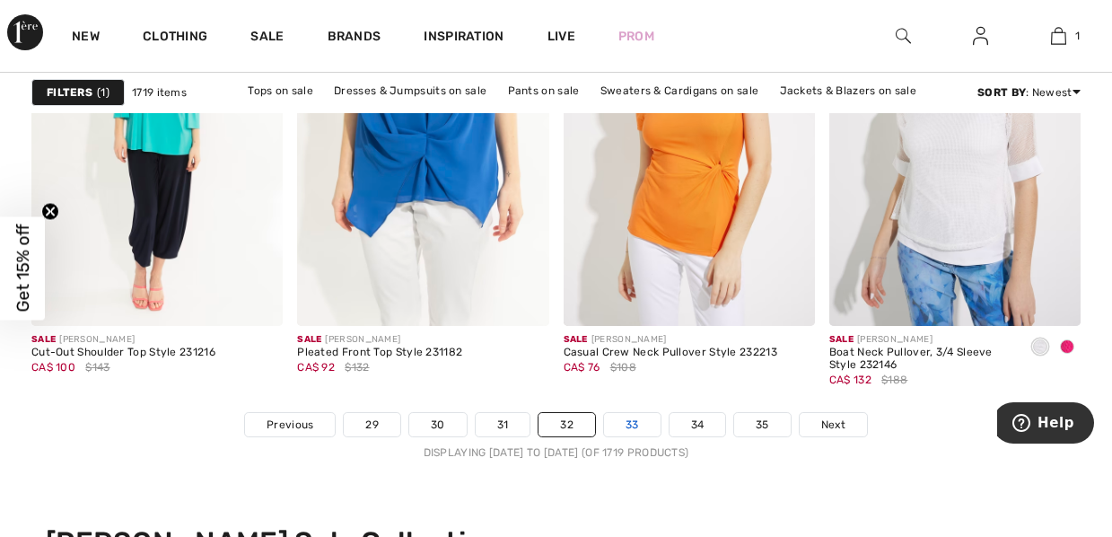
click at [640, 423] on link "33" at bounding box center [632, 424] width 57 height 23
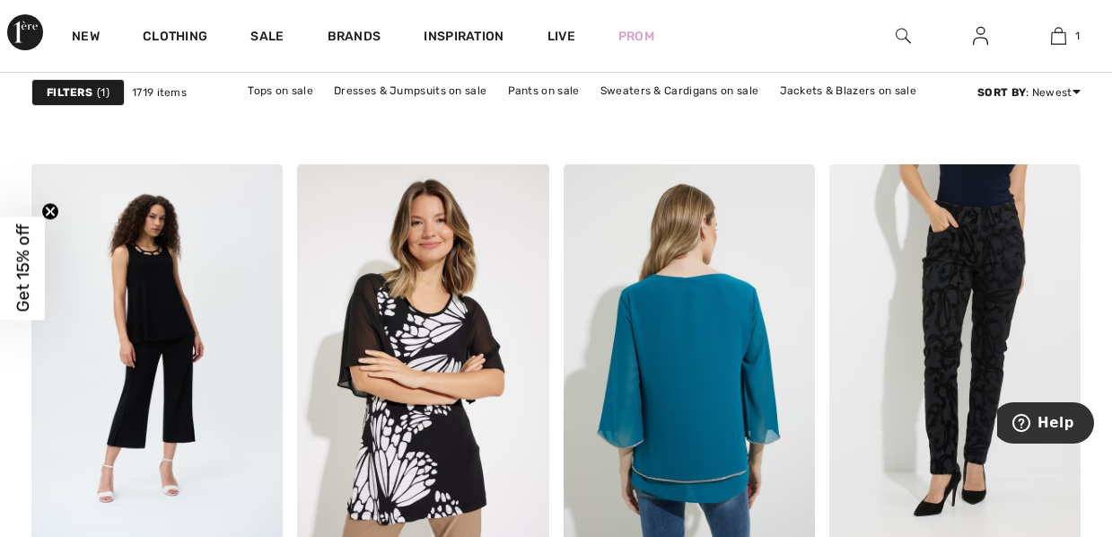
scroll to position [7075, 0]
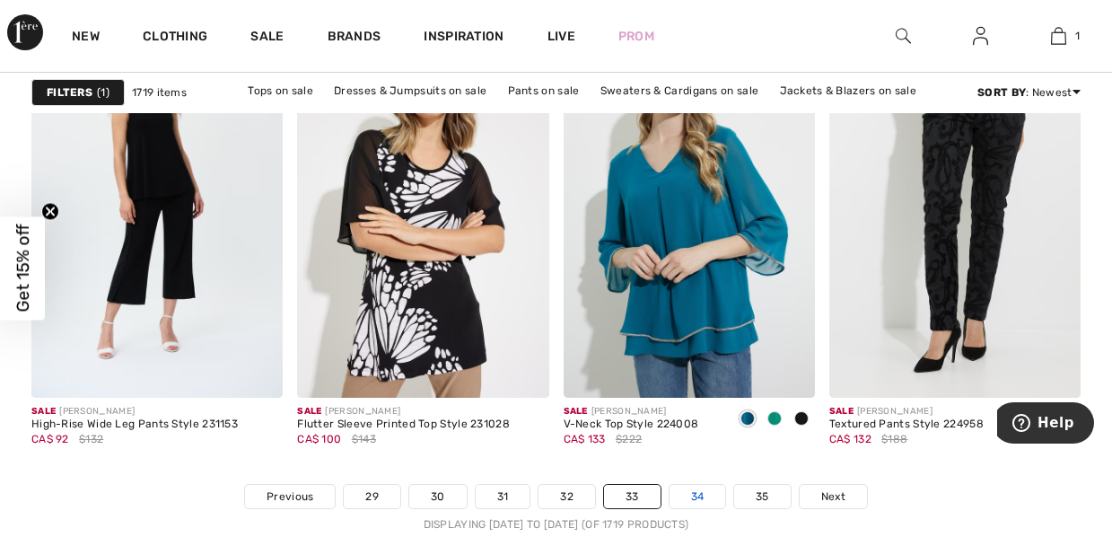
click at [708, 498] on link "34" at bounding box center [698, 496] width 57 height 23
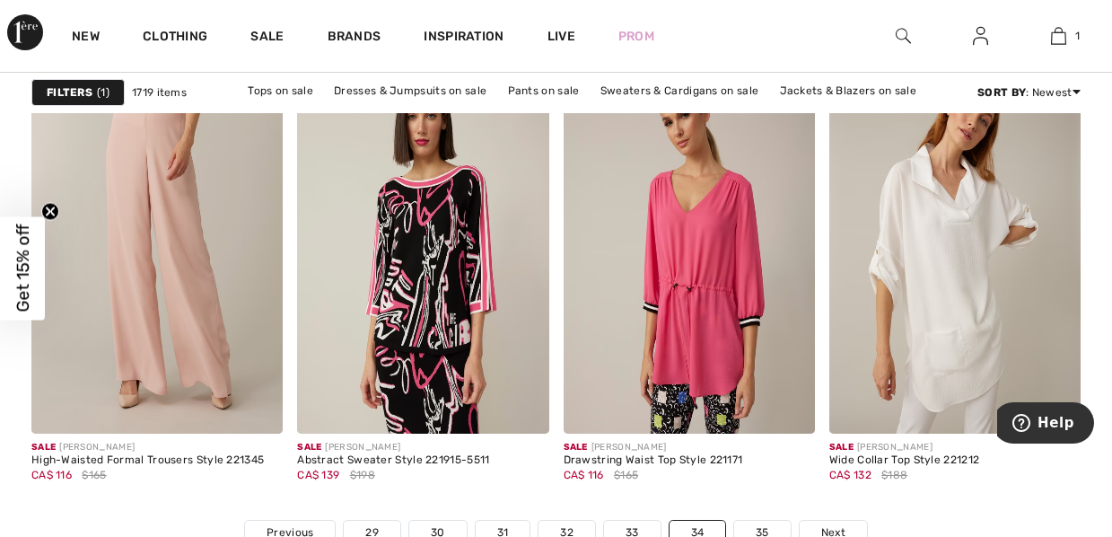
scroll to position [7075, 0]
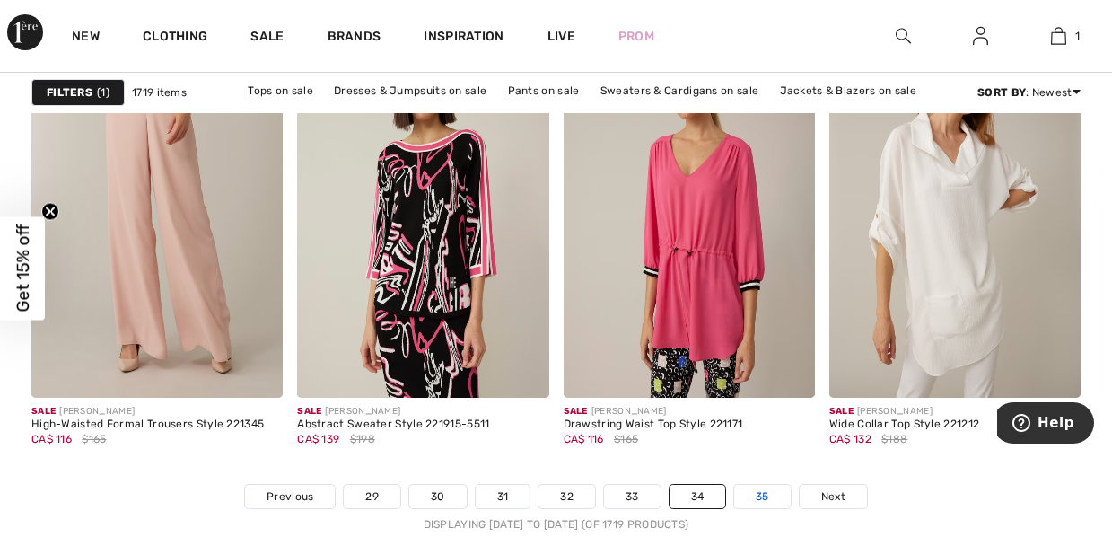
click at [764, 496] on link "35" at bounding box center [762, 496] width 57 height 23
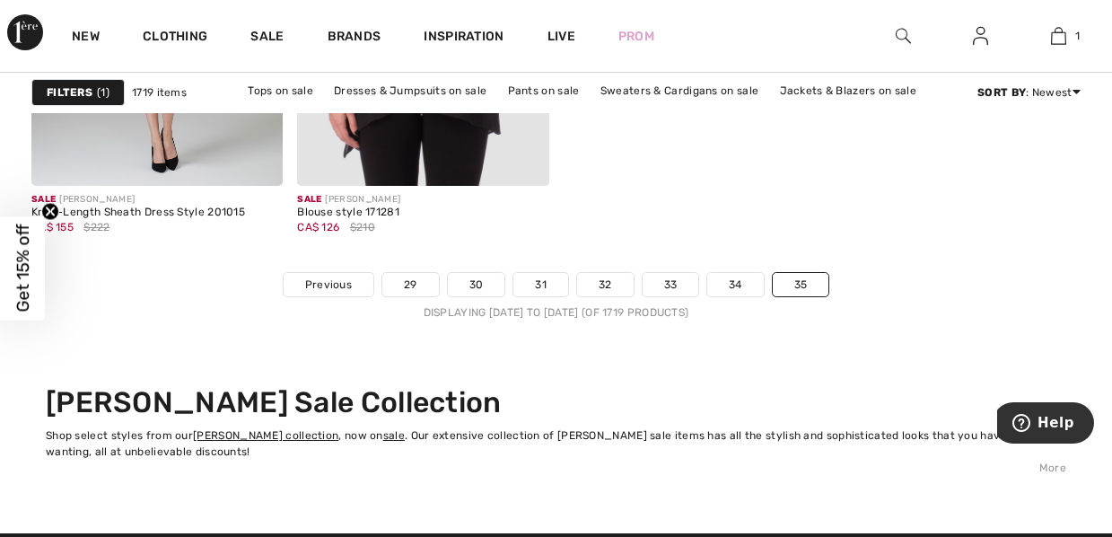
scroll to position [3196, 0]
